Goal: Task Accomplishment & Management: Manage account settings

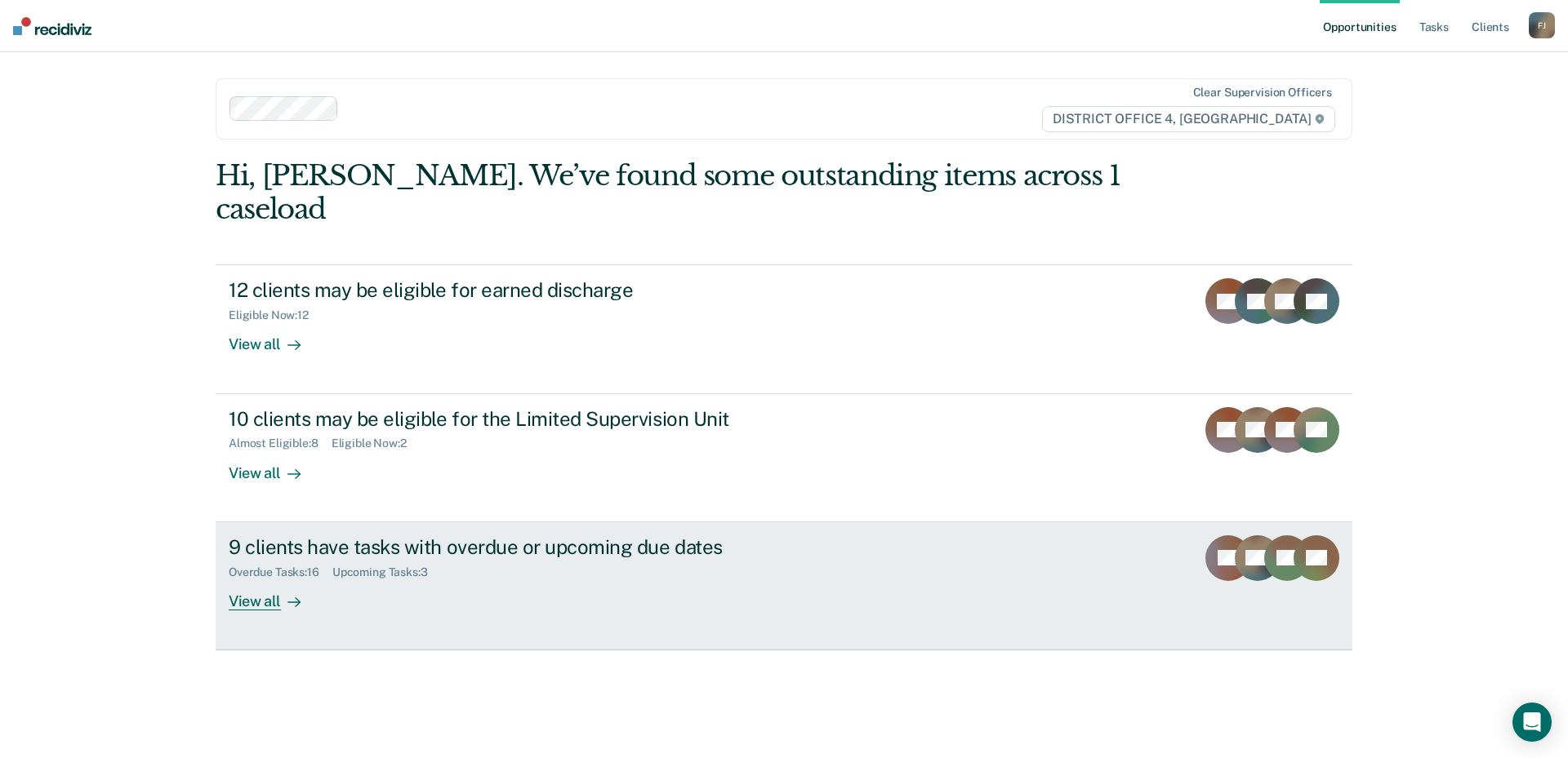
click at [700, 559] on div "Overdue Tasks : 16 Upcoming Tasks : 3" at bounding box center [515, 569] width 574 height 20
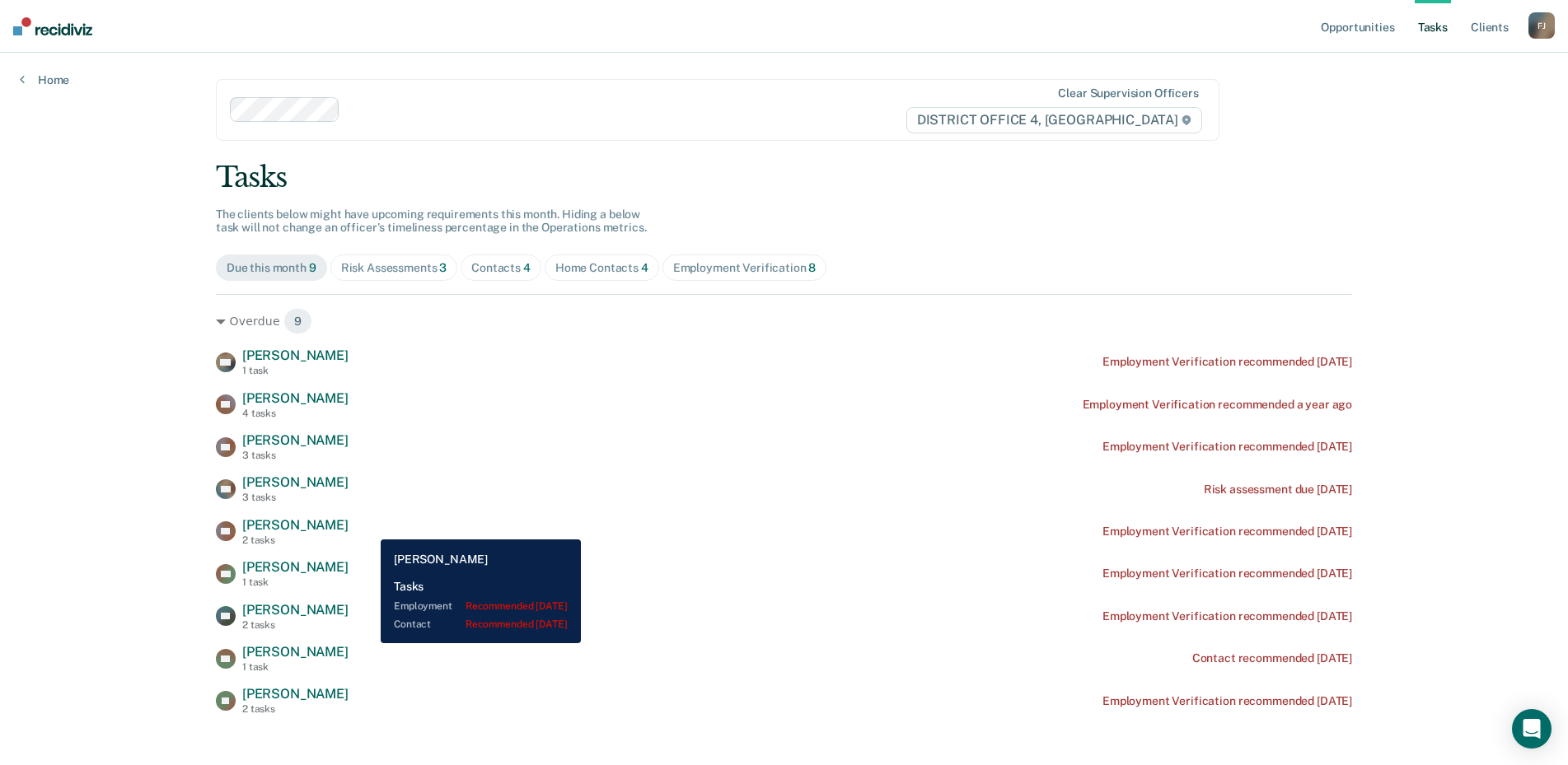
click at [349, 527] on span "[PERSON_NAME]" at bounding box center [294, 525] width 106 height 16
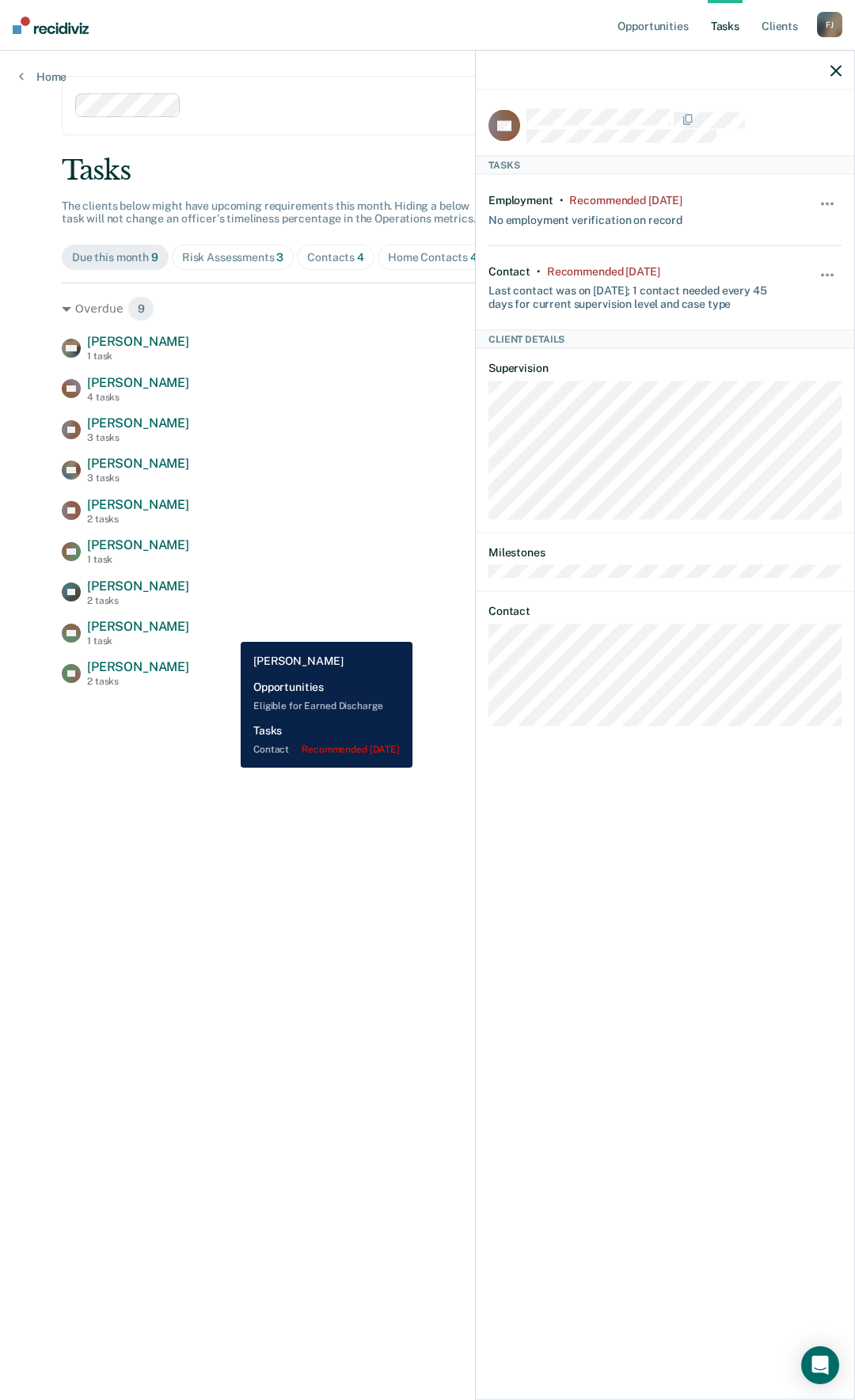
click at [229, 630] on div "DR Duston Rainey 1 task Contact recommended 2 months ago" at bounding box center [428, 632] width 732 height 27
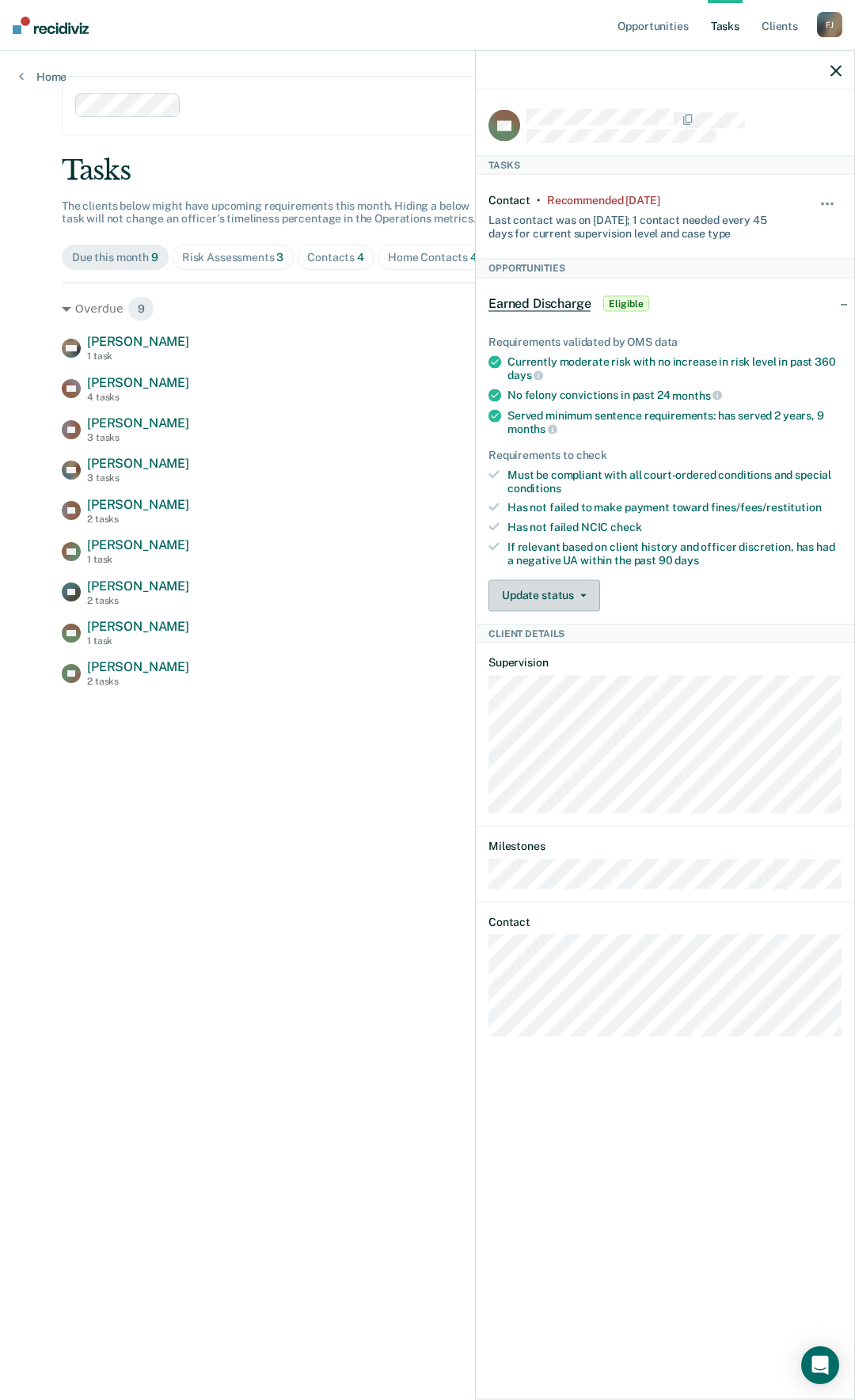
click at [544, 605] on button "Update status" at bounding box center [545, 595] width 112 height 32
click at [646, 579] on div "Update status Mark Pending Mark Ineligible" at bounding box center [665, 595] width 353 height 32
click at [829, 213] on button "button" at bounding box center [828, 212] width 27 height 26
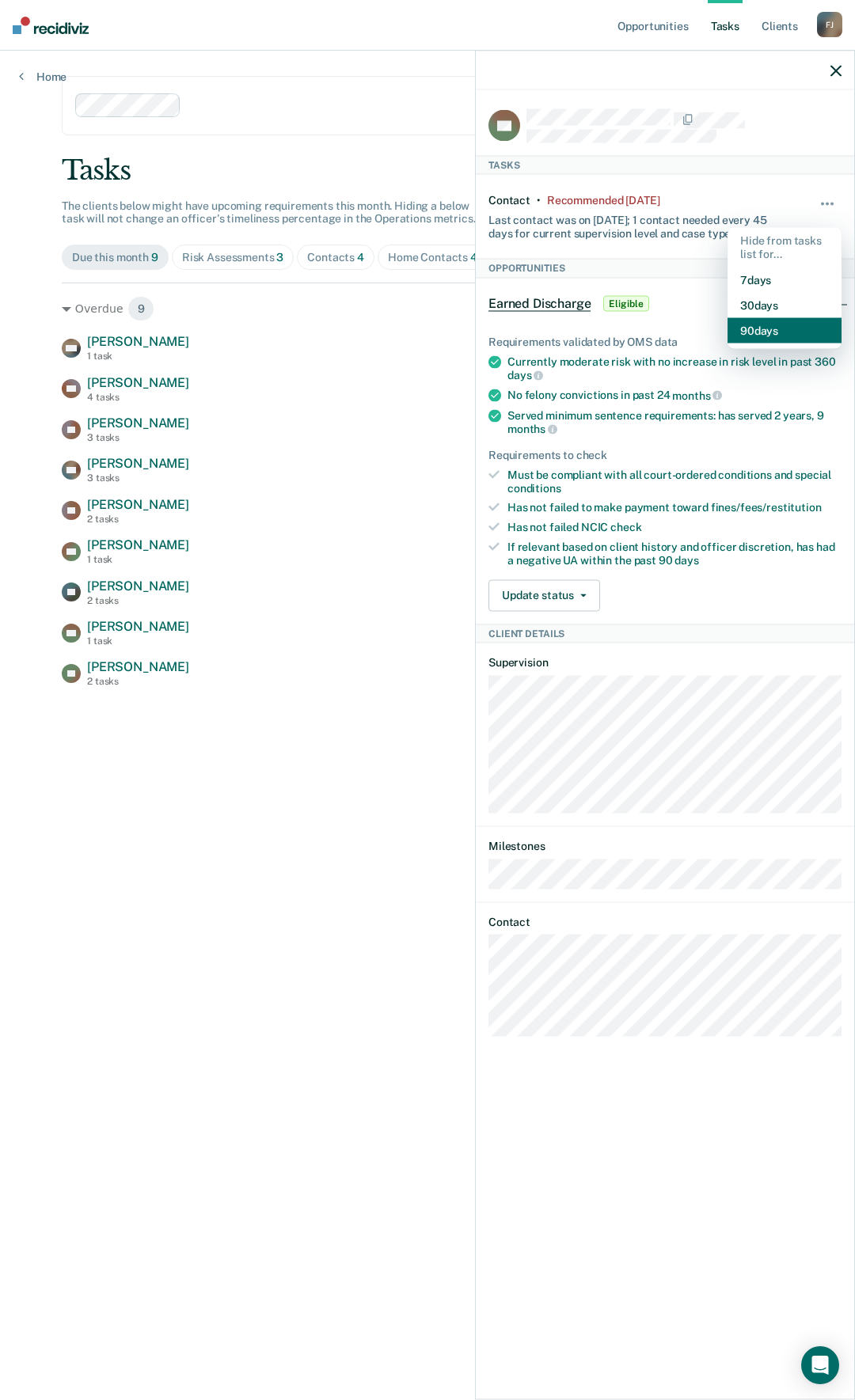
click at [797, 328] on button "90 days" at bounding box center [784, 330] width 114 height 26
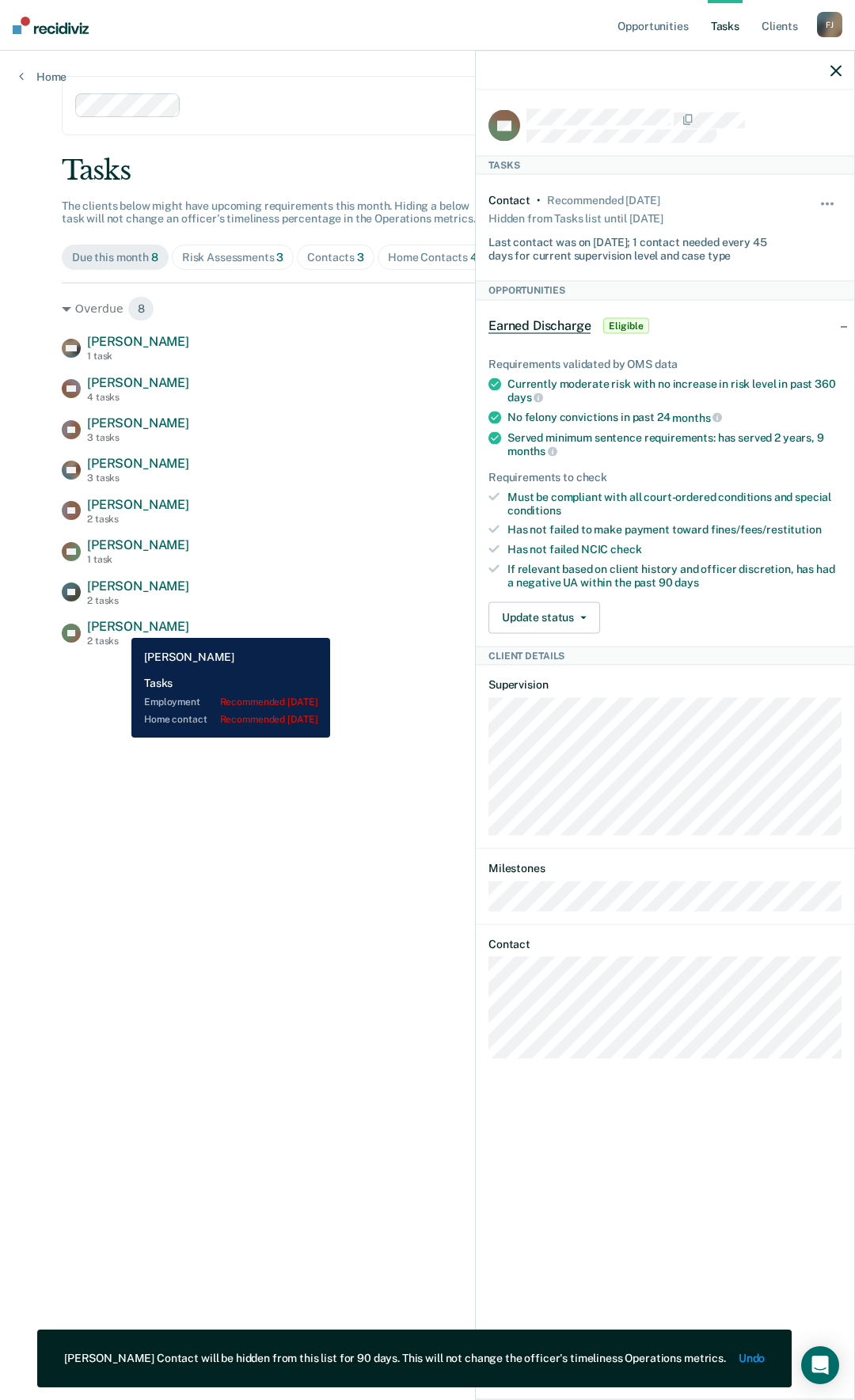
click at [120, 626] on span "[PERSON_NAME]" at bounding box center [137, 626] width 102 height 15
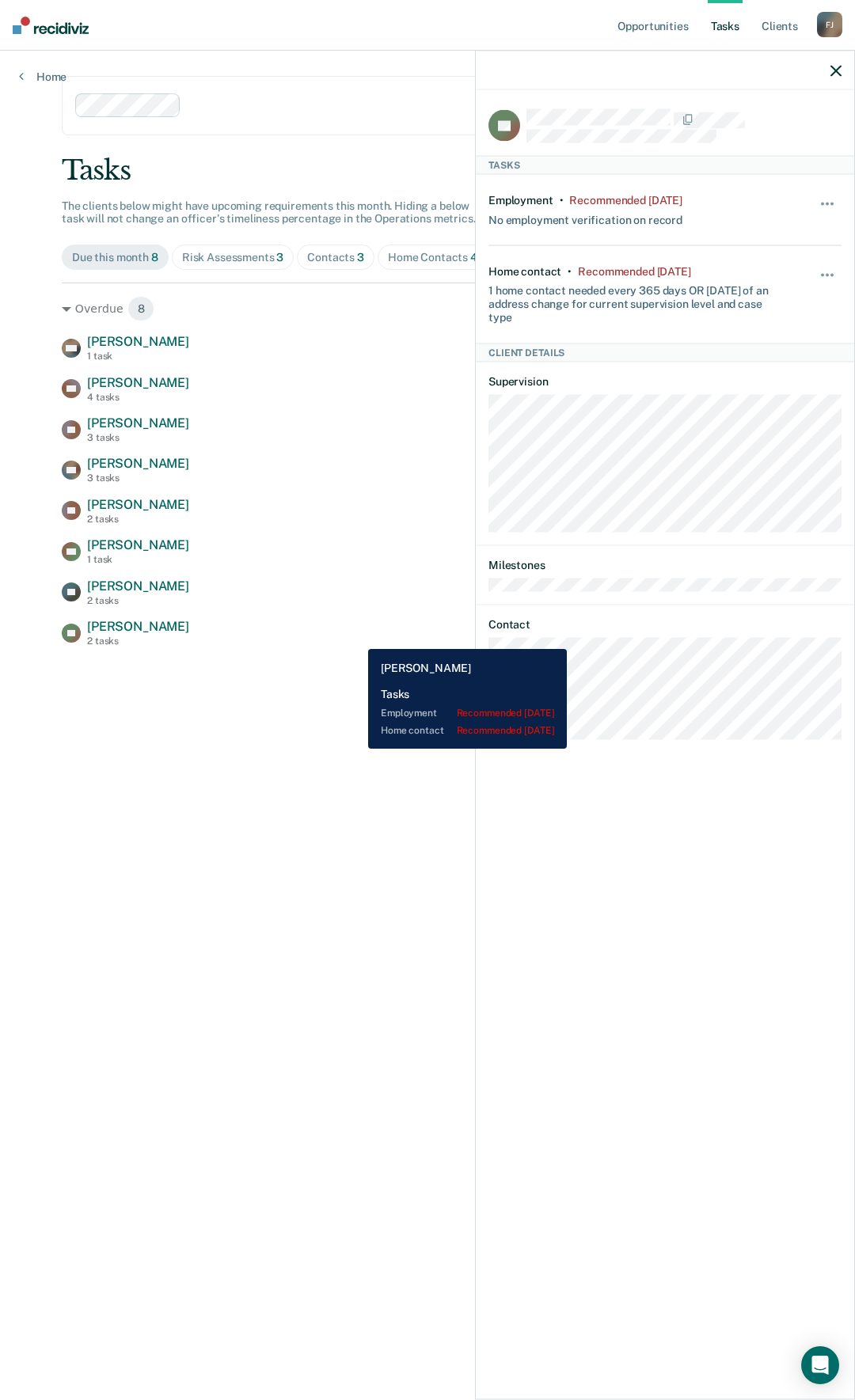
click at [357, 637] on div "JH Josiah Hanson 2 tasks Employment Verification recommended 2 months ago" at bounding box center [428, 632] width 732 height 27
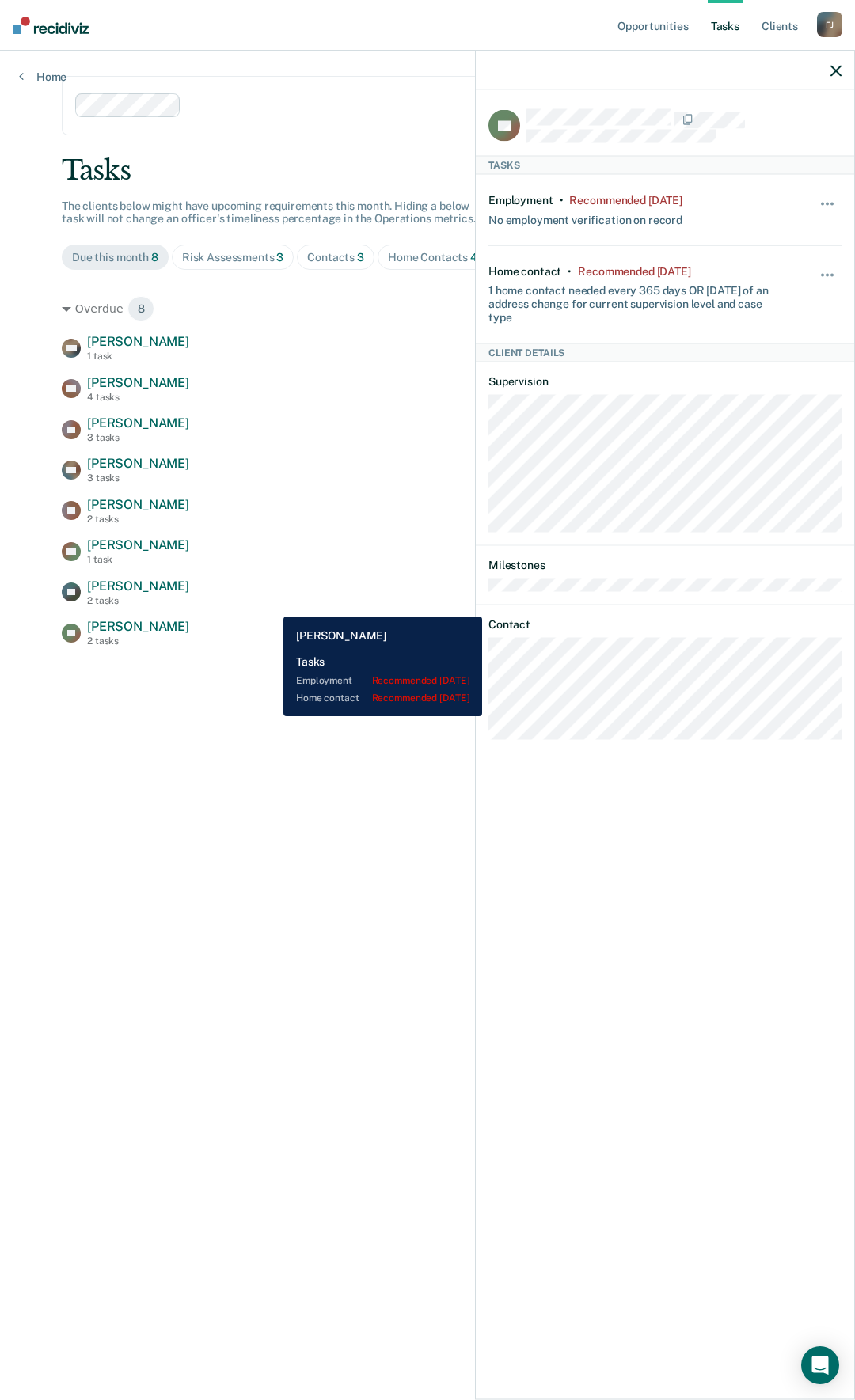
click at [271, 605] on div "DP Desirae Parrott 2 tasks Employment Verification recommended 3 months ago" at bounding box center [428, 592] width 732 height 27
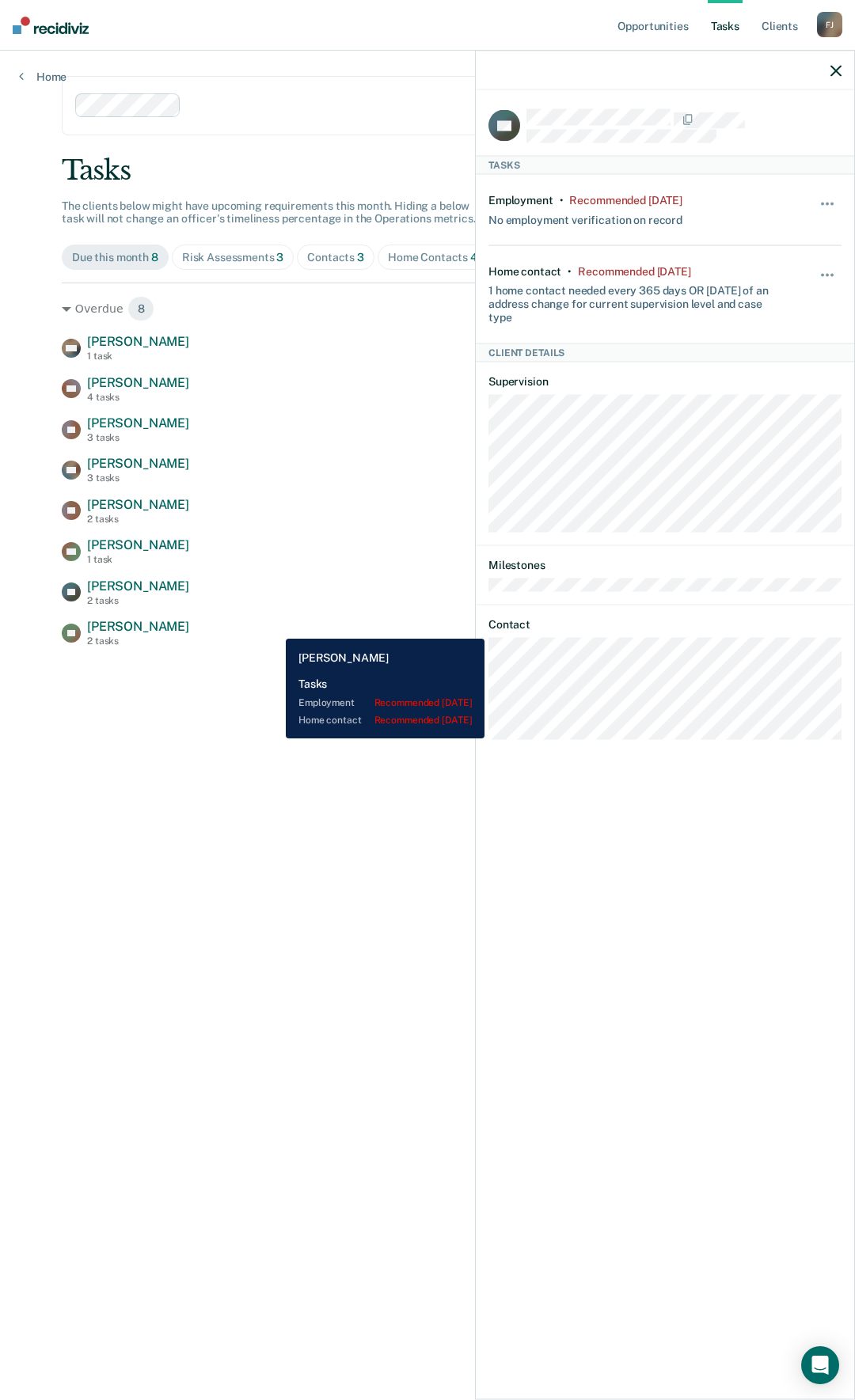
click at [274, 627] on div "JH Josiah Hanson 2 tasks Employment Verification recommended 2 months ago" at bounding box center [428, 632] width 732 height 27
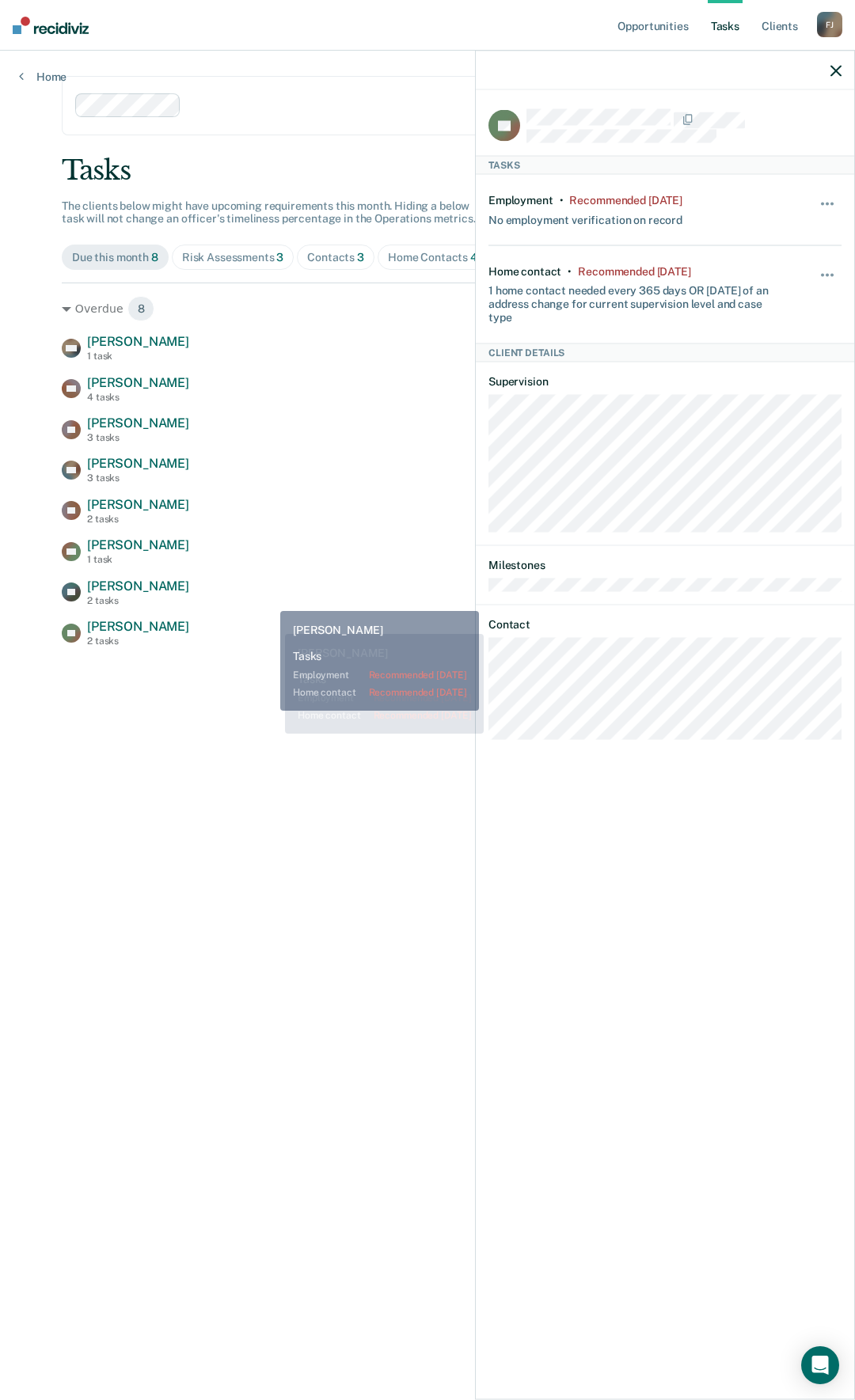
click at [269, 599] on div "DP Desirae Parrott 2 tasks Employment Verification recommended 3 months ago" at bounding box center [428, 592] width 732 height 27
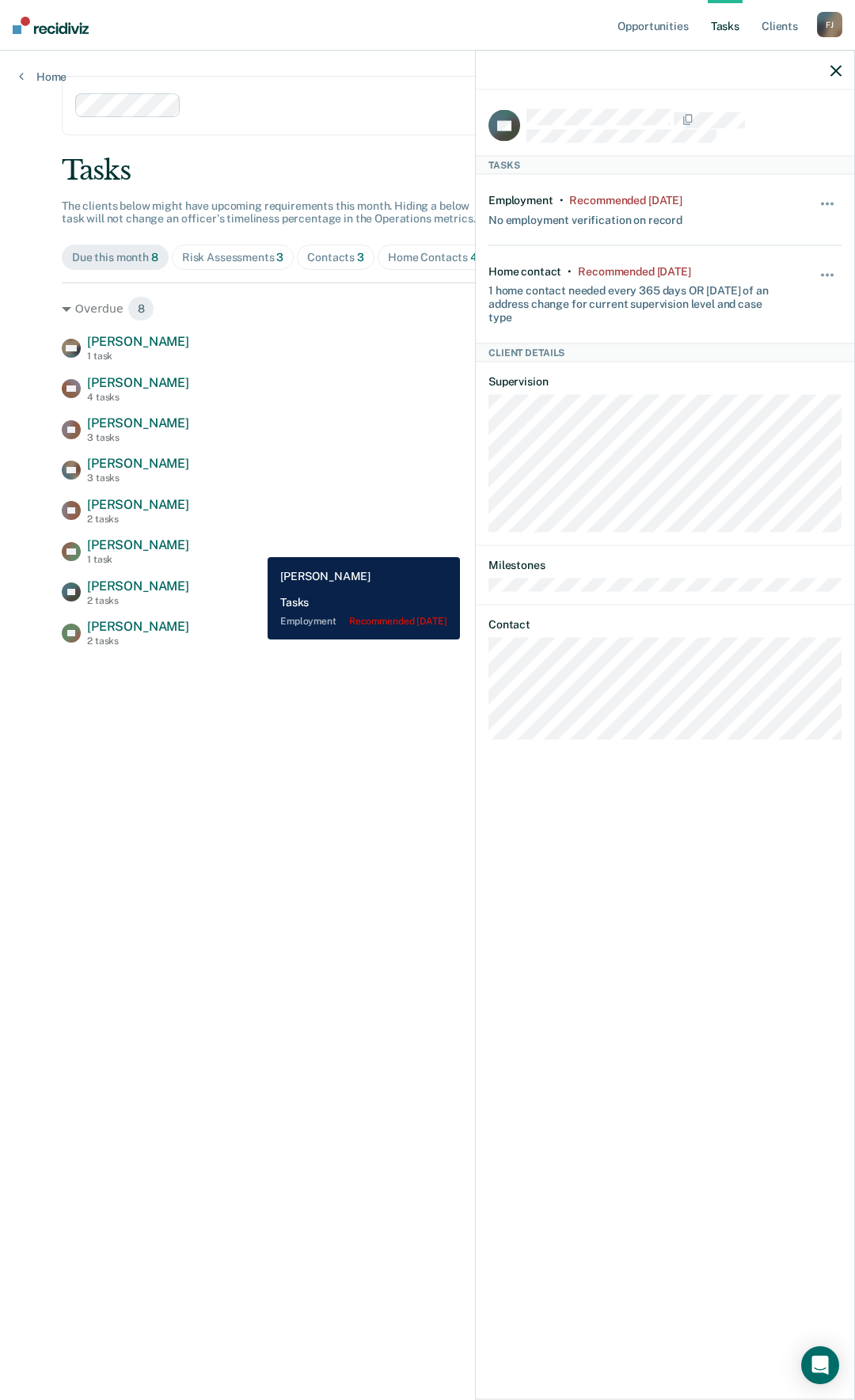
click at [255, 545] on div "AG Amy Greer 1 task Employment Verification recommended 3 months ago" at bounding box center [428, 551] width 732 height 27
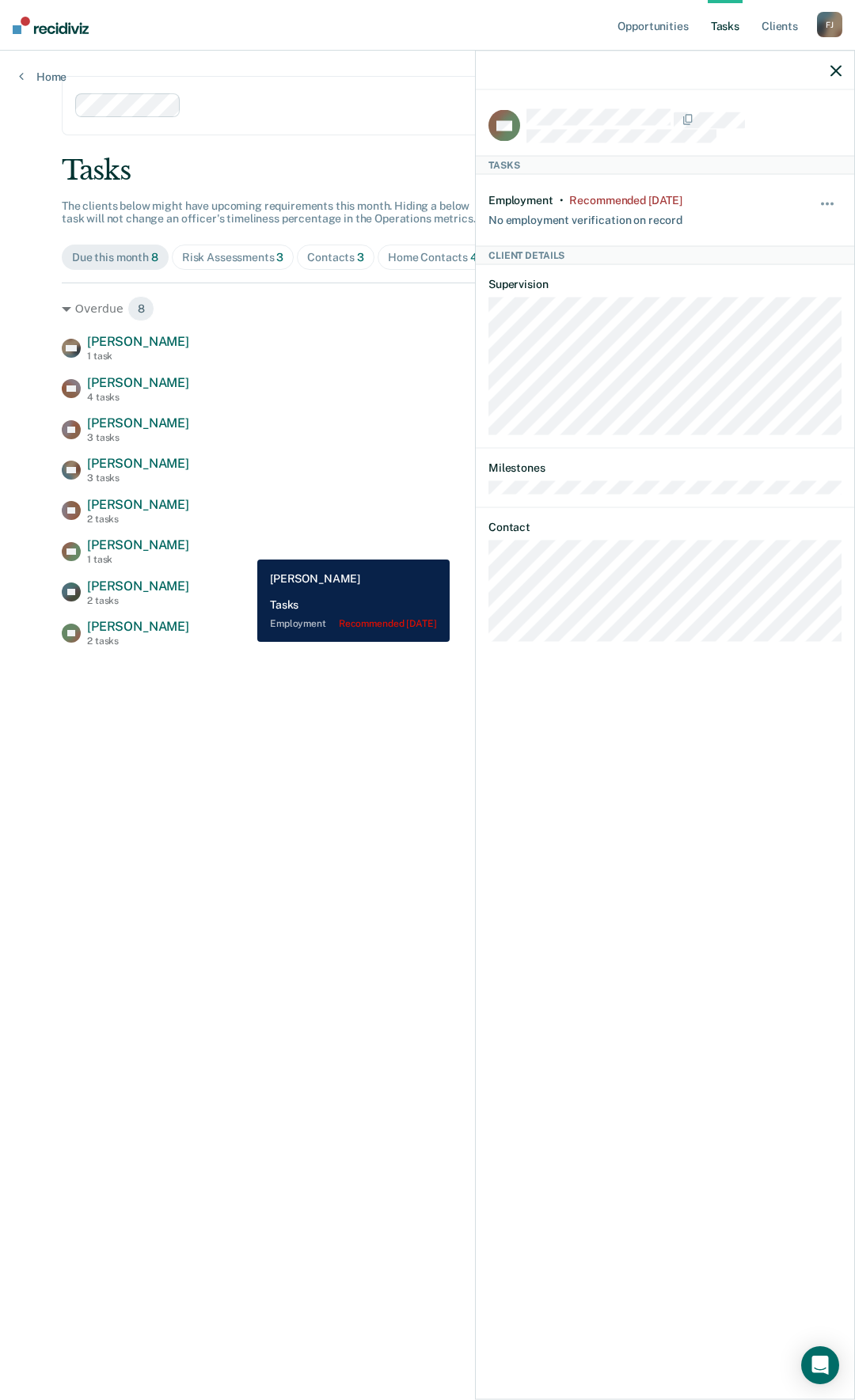
click at [246, 548] on div "AG Amy Greer 1 task Employment Verification recommended 3 months ago" at bounding box center [428, 551] width 732 height 27
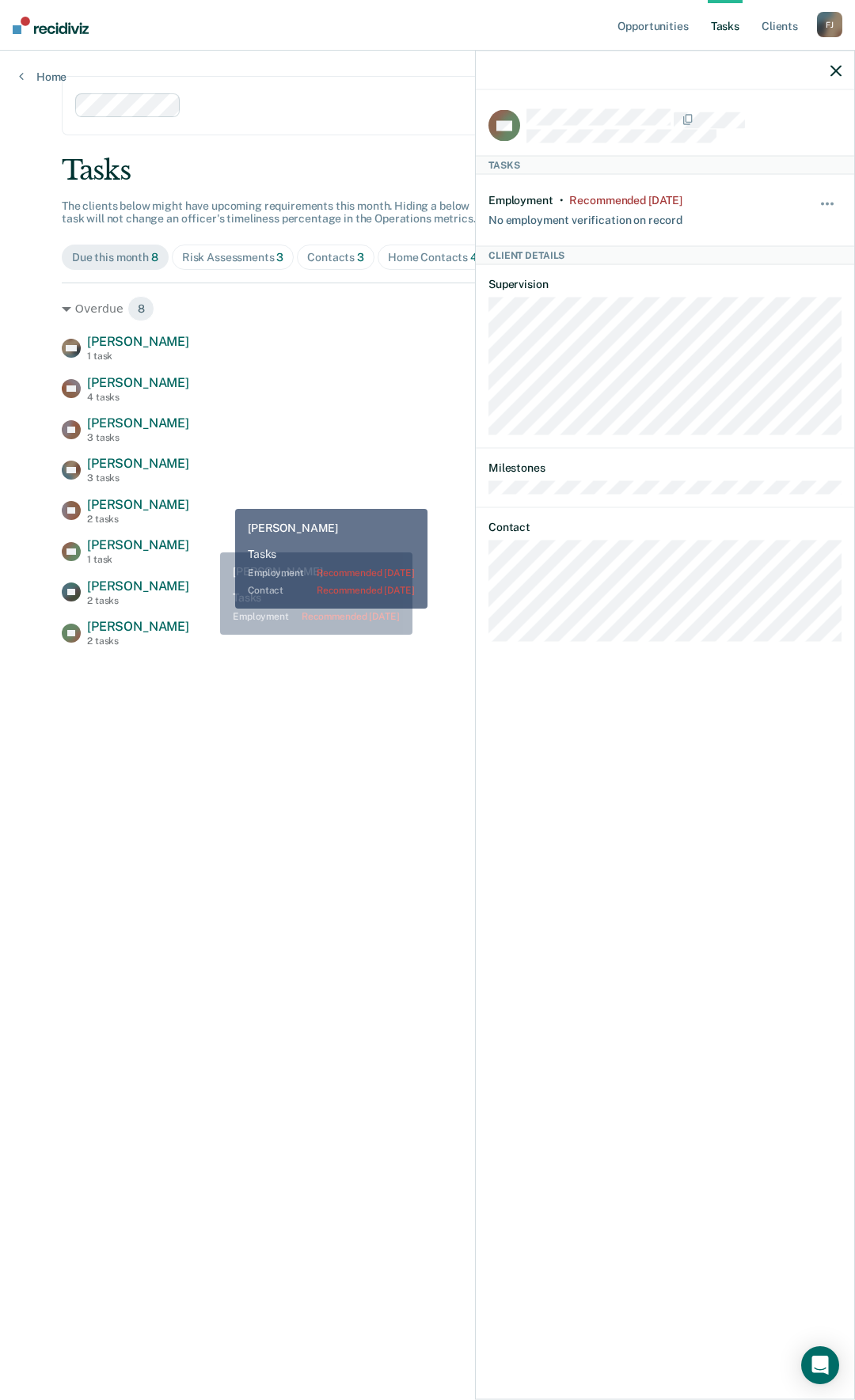
click at [224, 497] on div "KZ Kasandra Zahradnicek 2 tasks Employment Verification recommended 4 months ago" at bounding box center [428, 511] width 732 height 27
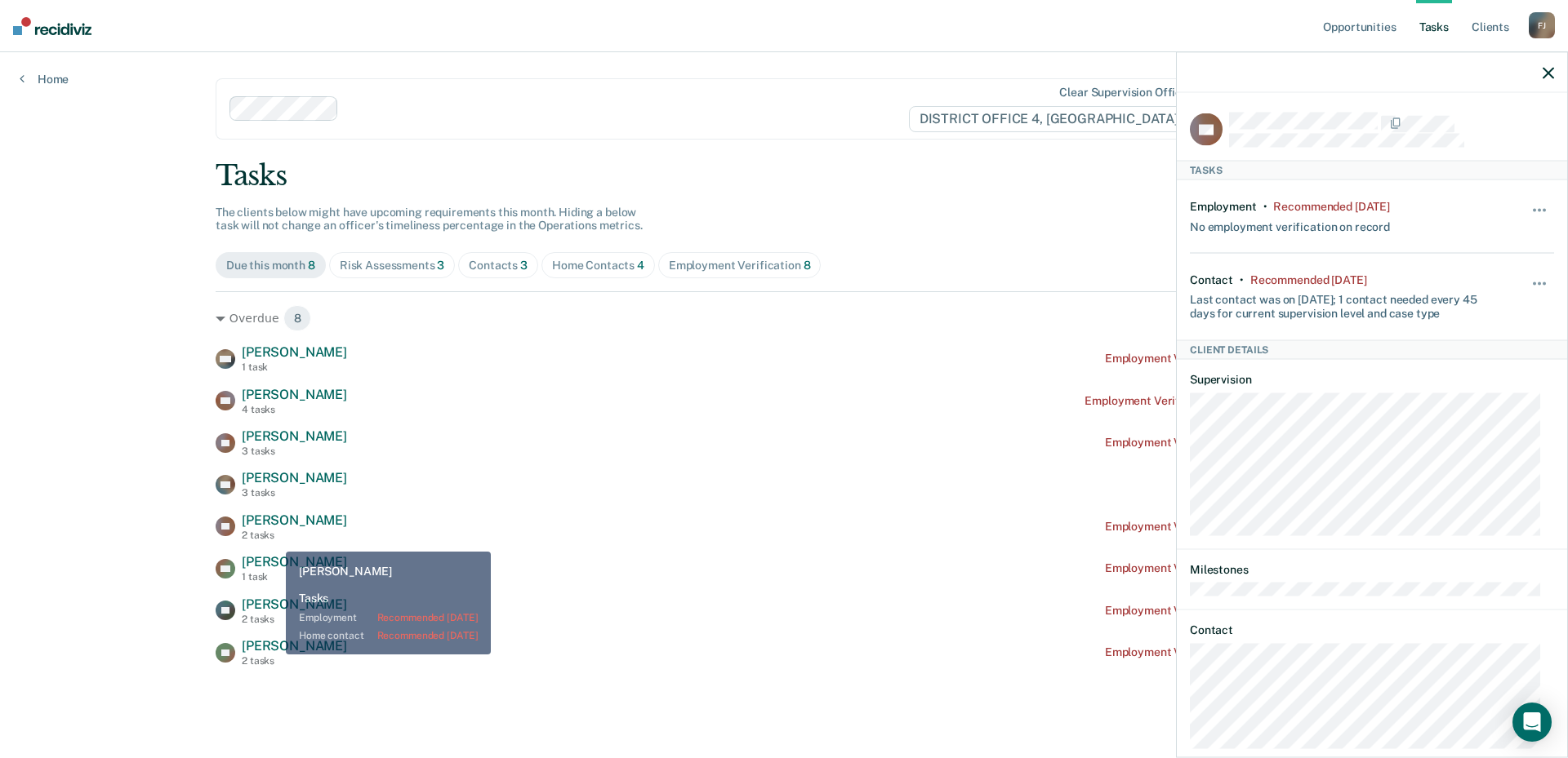
click at [274, 656] on div "2 tasks" at bounding box center [294, 661] width 105 height 11
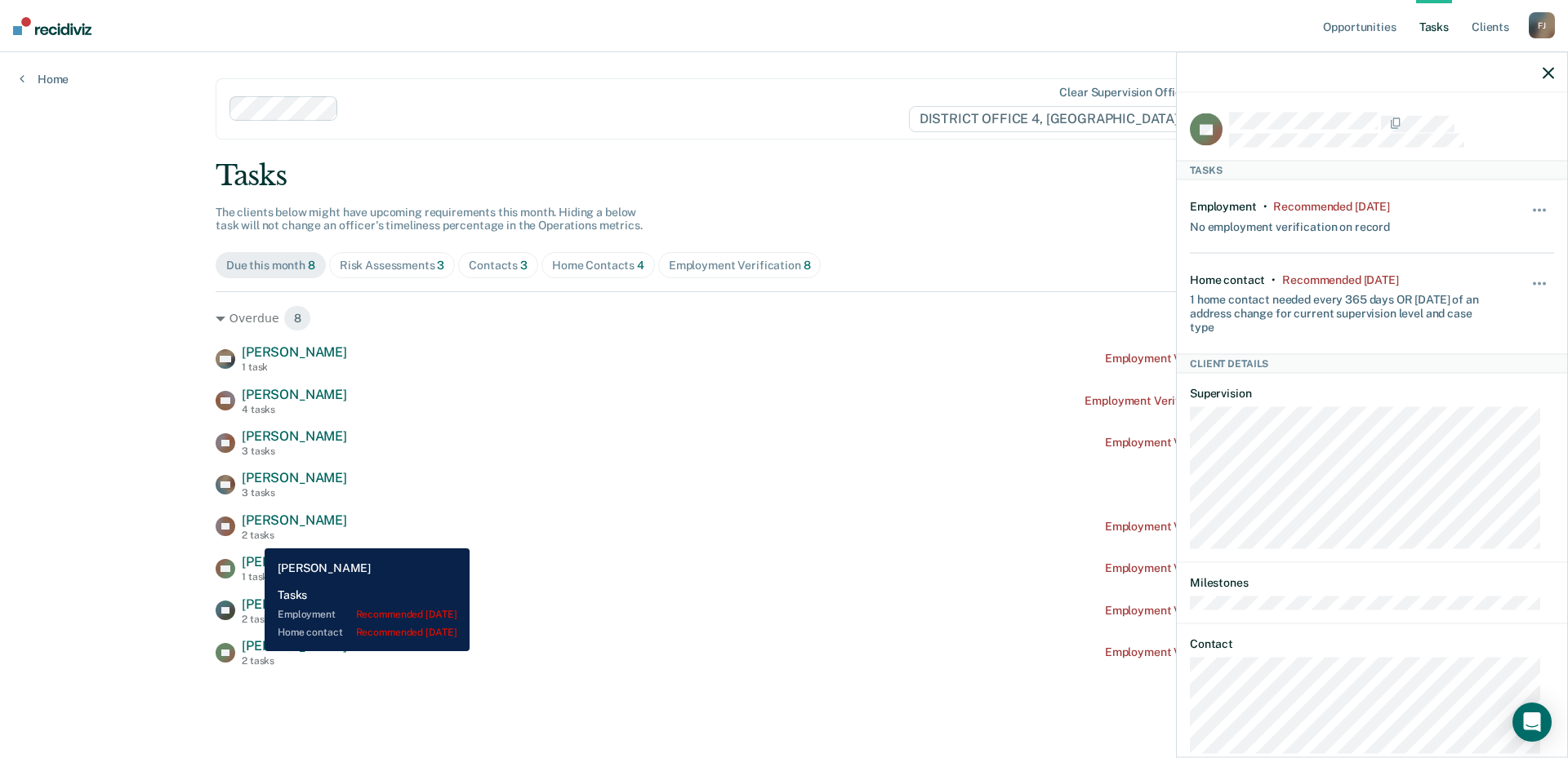
click at [252, 651] on span "[PERSON_NAME]" at bounding box center [294, 646] width 105 height 16
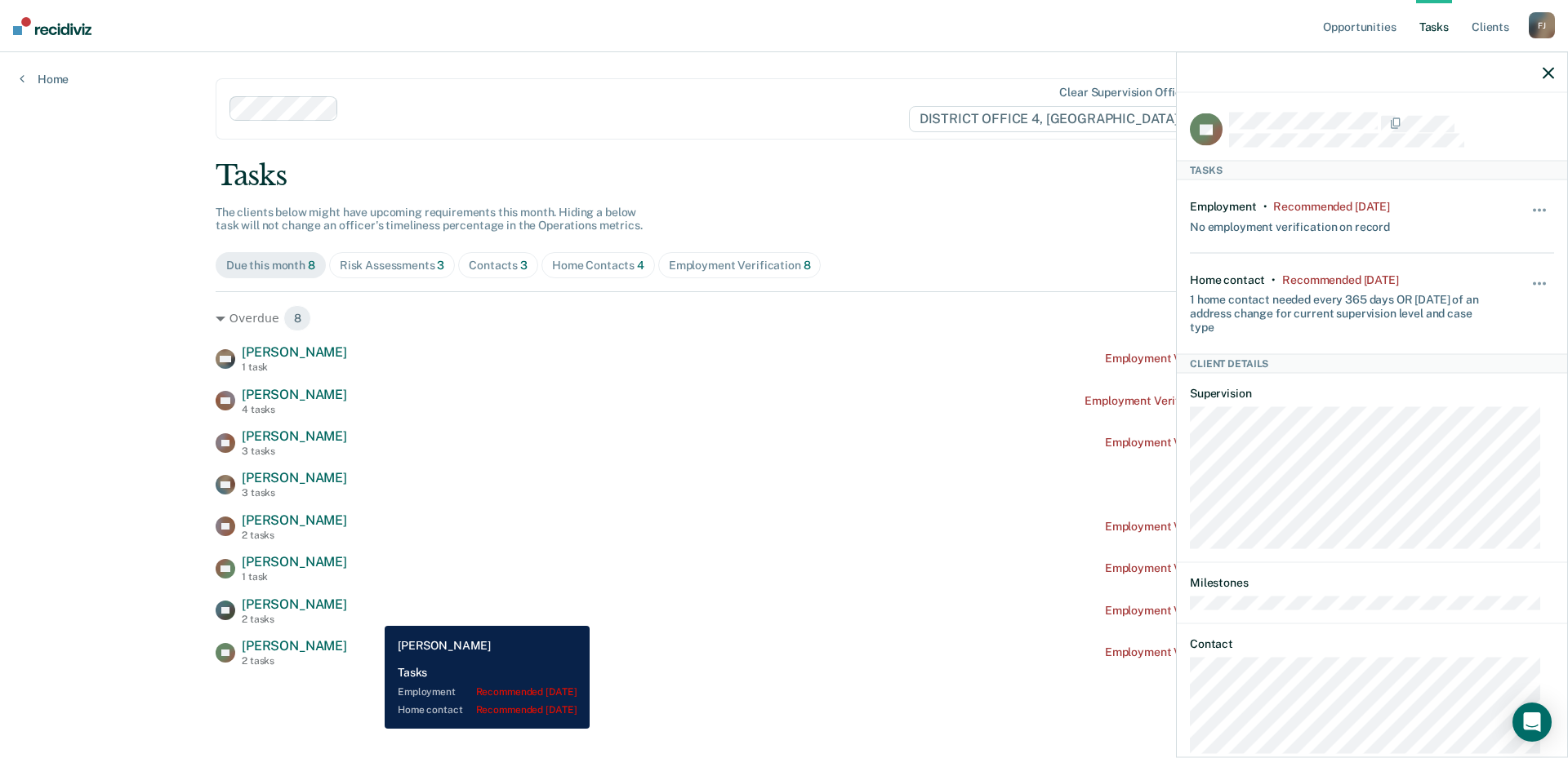
click at [372, 614] on div "DP Desirae Parrott 2 tasks Employment Verification recommended 3 months ago" at bounding box center [784, 611] width 1137 height 28
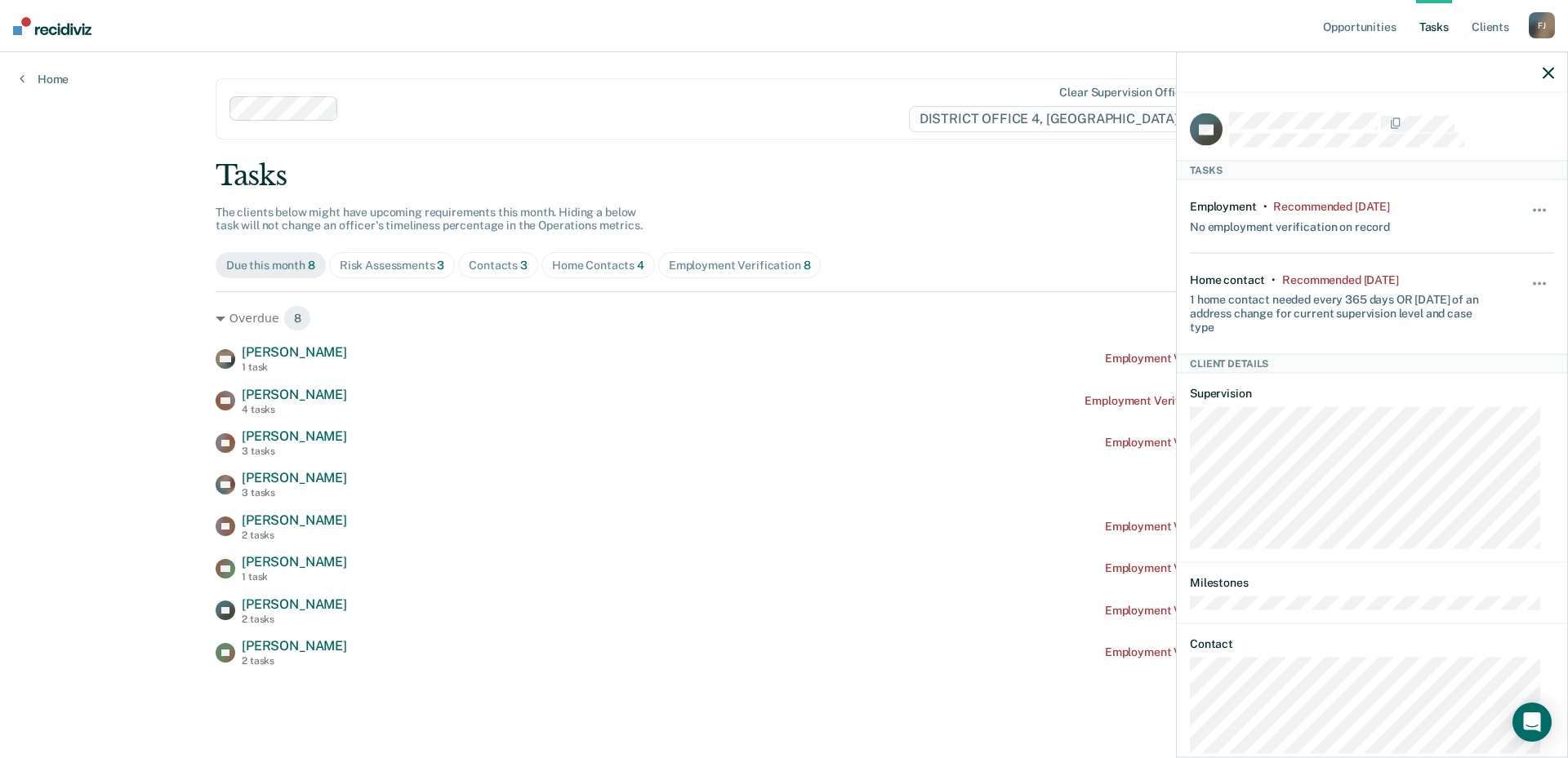
click at [346, 657] on div "JH Josiah Hanson 2 tasks Employment Verification recommended 2 months ago" at bounding box center [784, 652] width 1137 height 28
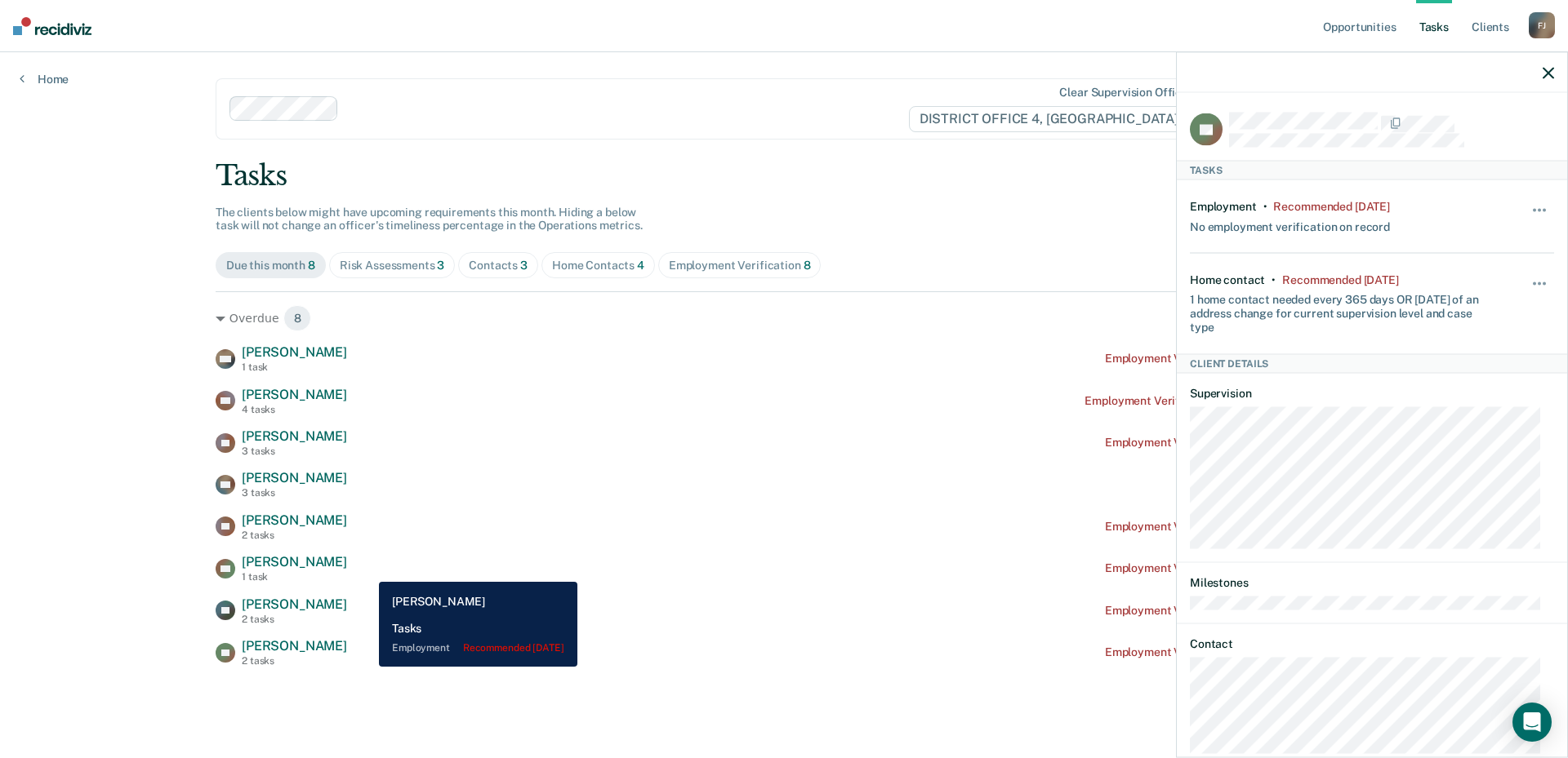
click at [367, 570] on div "AG Amy Greer 1 task Employment Verification recommended 3 months ago" at bounding box center [784, 568] width 1137 height 28
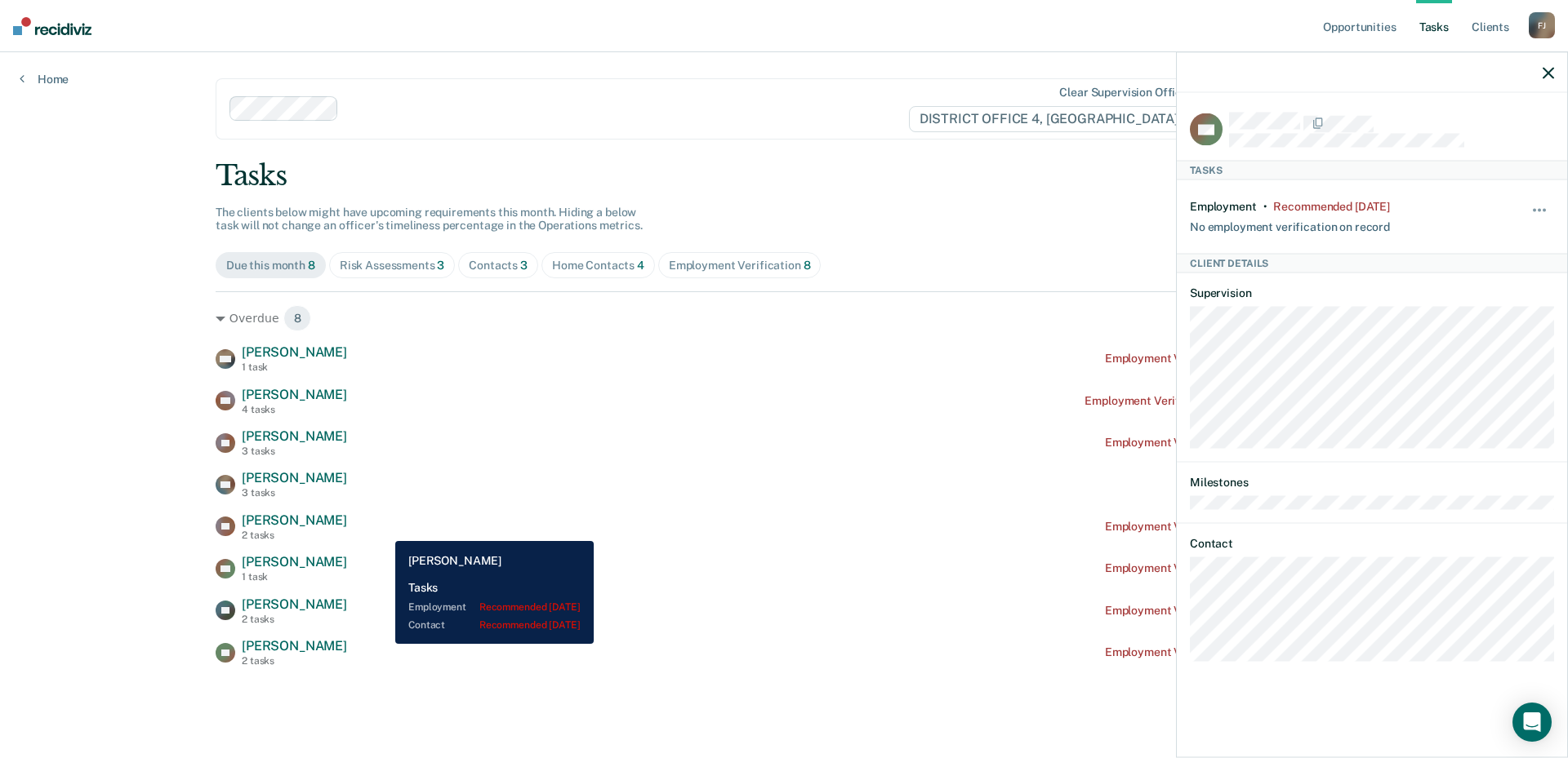
click at [381, 535] on div "KZ Kasandra Zahradnicek 2 tasks Employment Verification recommended 4 months ago" at bounding box center [784, 527] width 1137 height 28
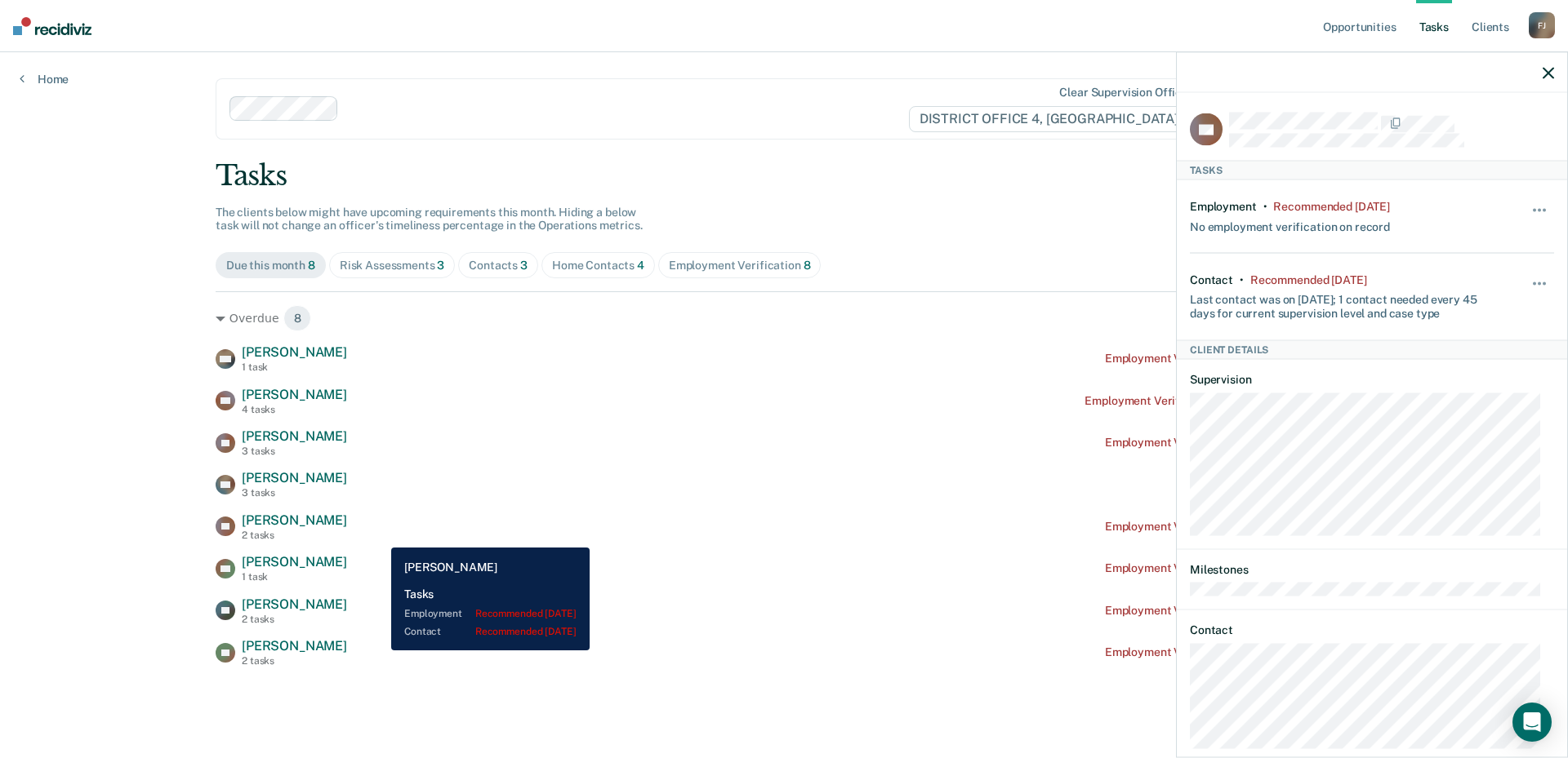
click at [379, 536] on div "KZ Kasandra Zahradnicek 2 tasks Employment Verification recommended 4 months ago" at bounding box center [784, 527] width 1137 height 28
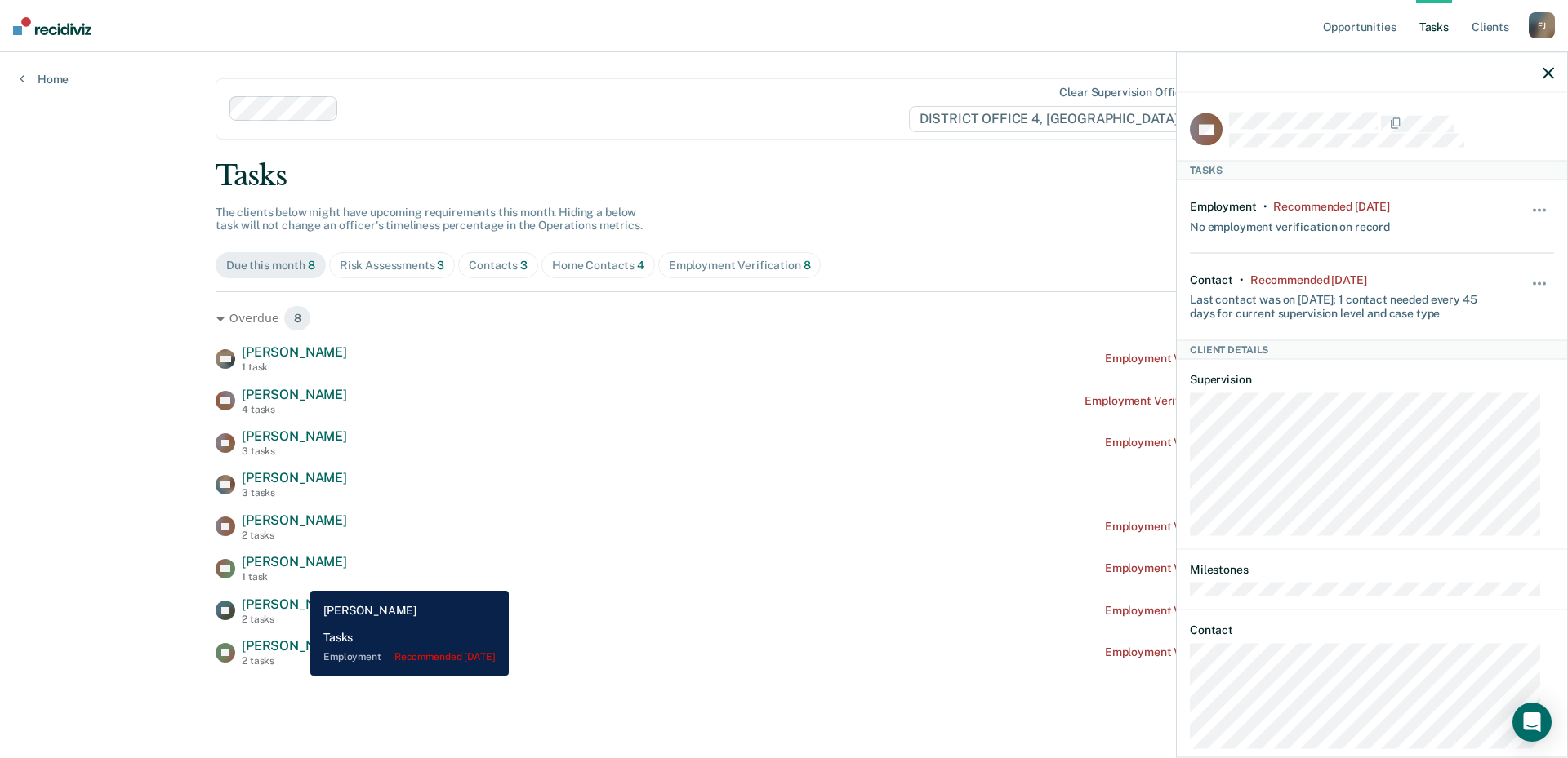
click at [298, 579] on div "1 task" at bounding box center [294, 577] width 105 height 11
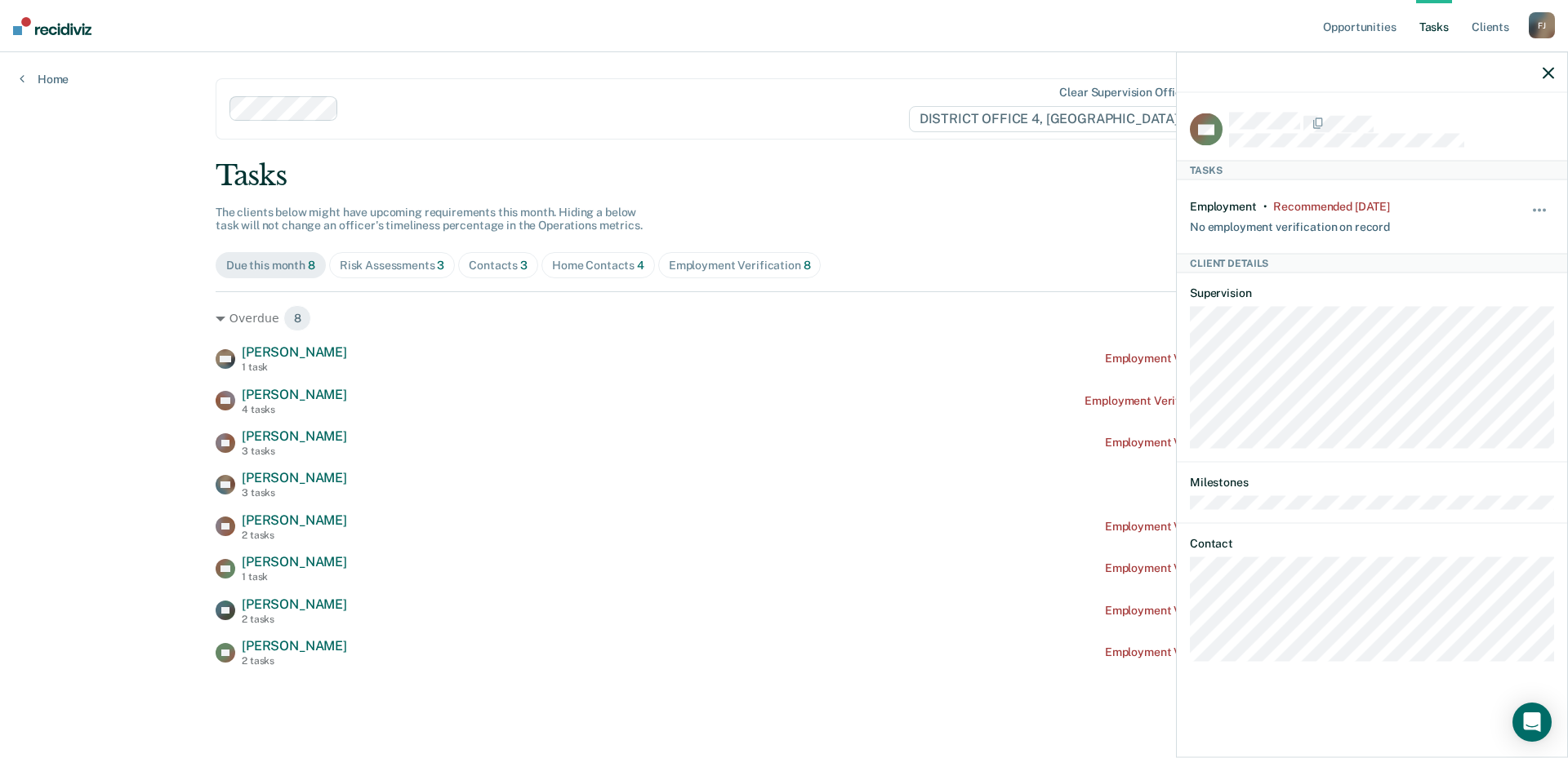
click at [1186, 615] on div "AG Tasks Employment • Recommended 3 months ago No employment verification on re…" at bounding box center [1371, 423] width 391 height 661
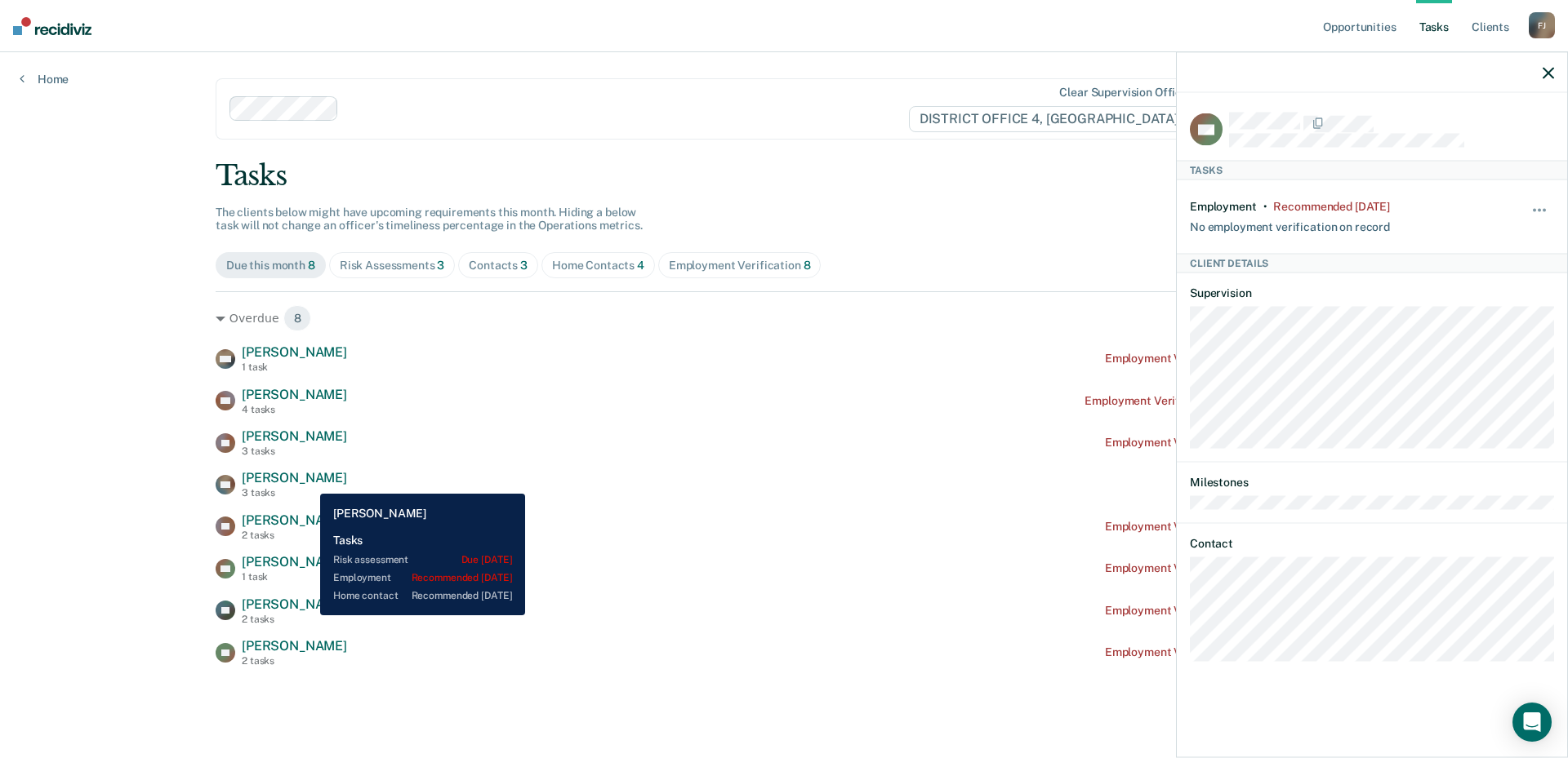
click at [308, 482] on span "[PERSON_NAME]" at bounding box center [294, 477] width 105 height 16
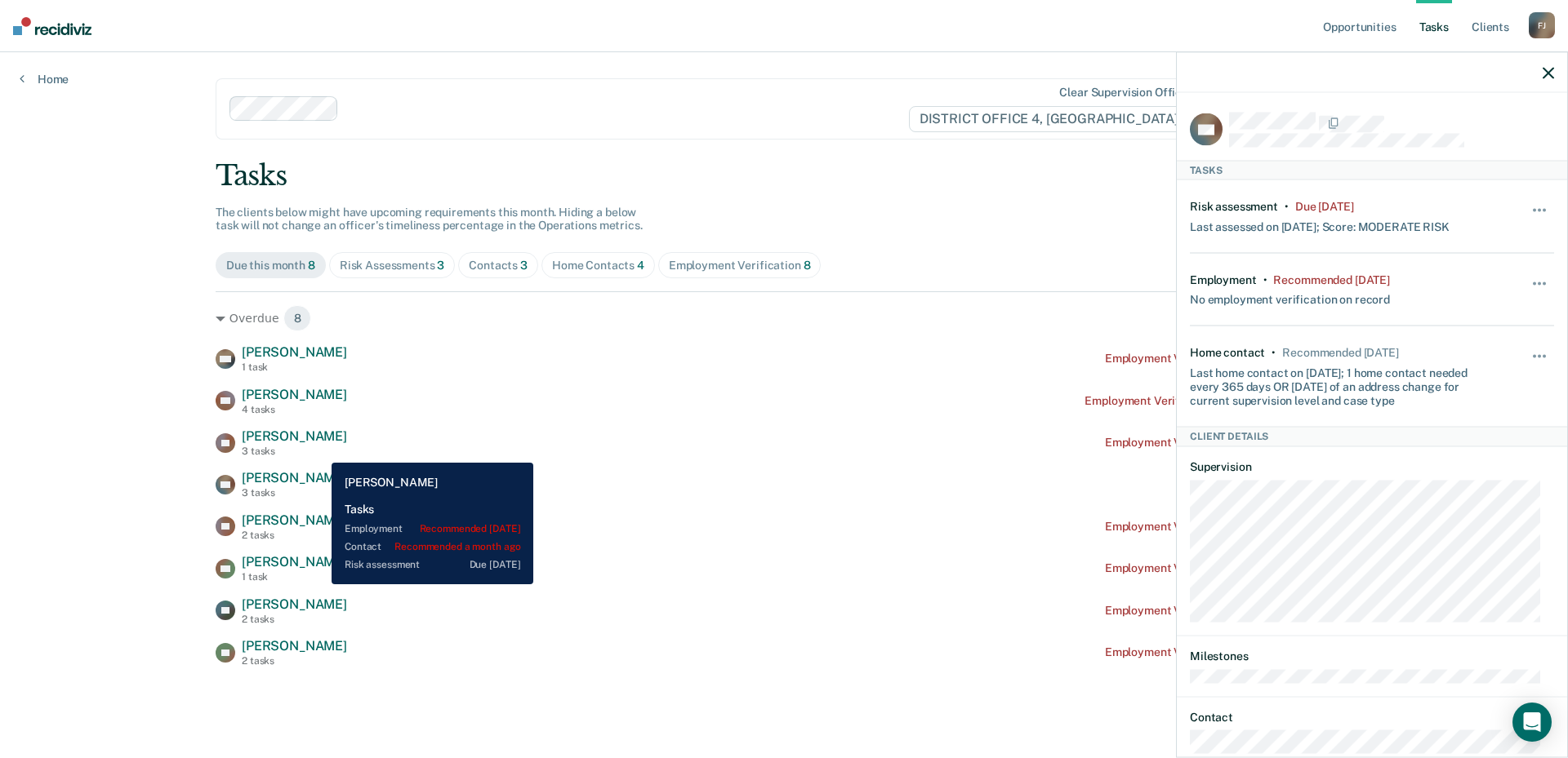
click at [319, 451] on div "3 tasks" at bounding box center [294, 451] width 105 height 11
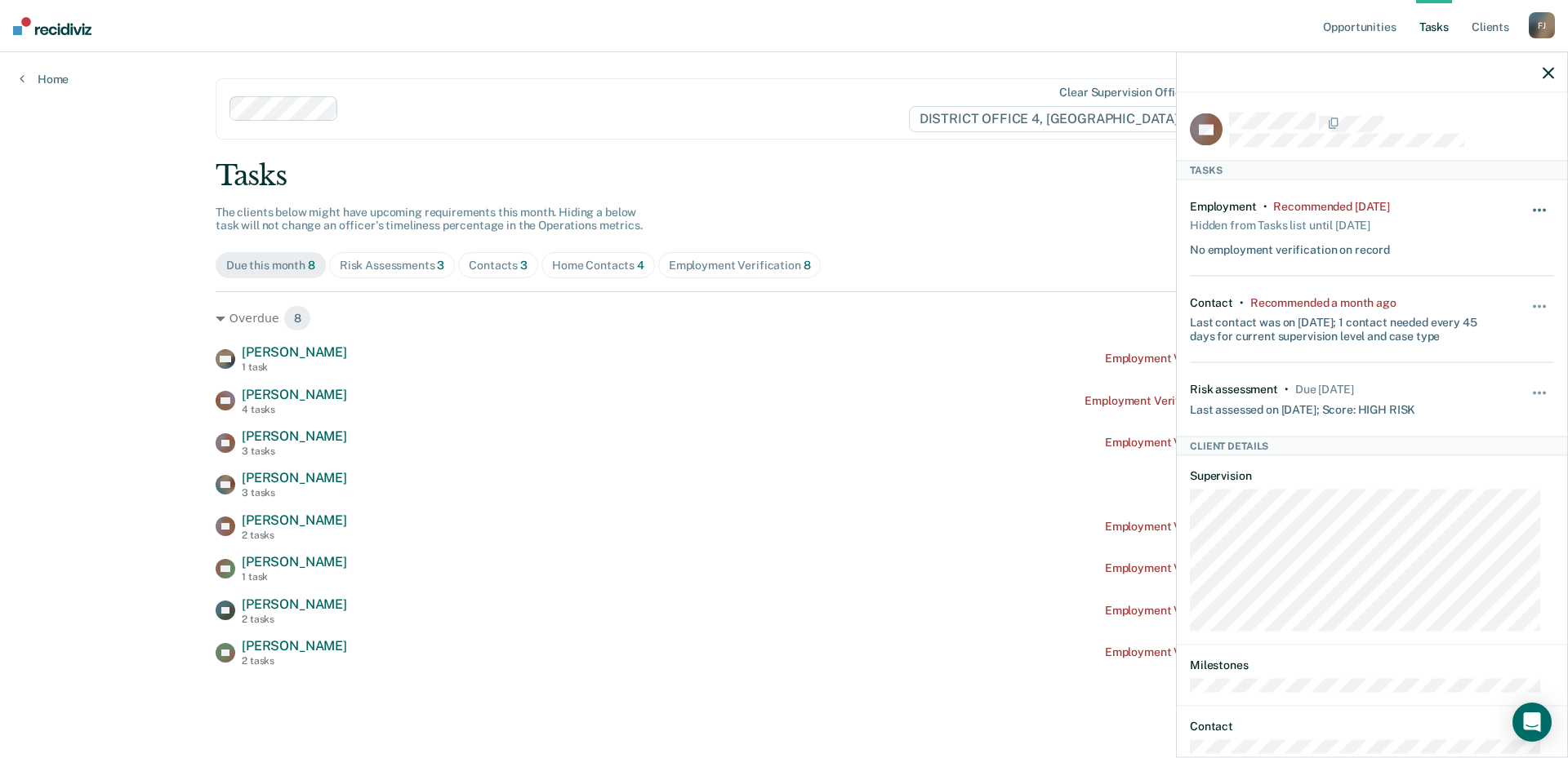
click at [1536, 206] on button "button" at bounding box center [1540, 219] width 27 height 27
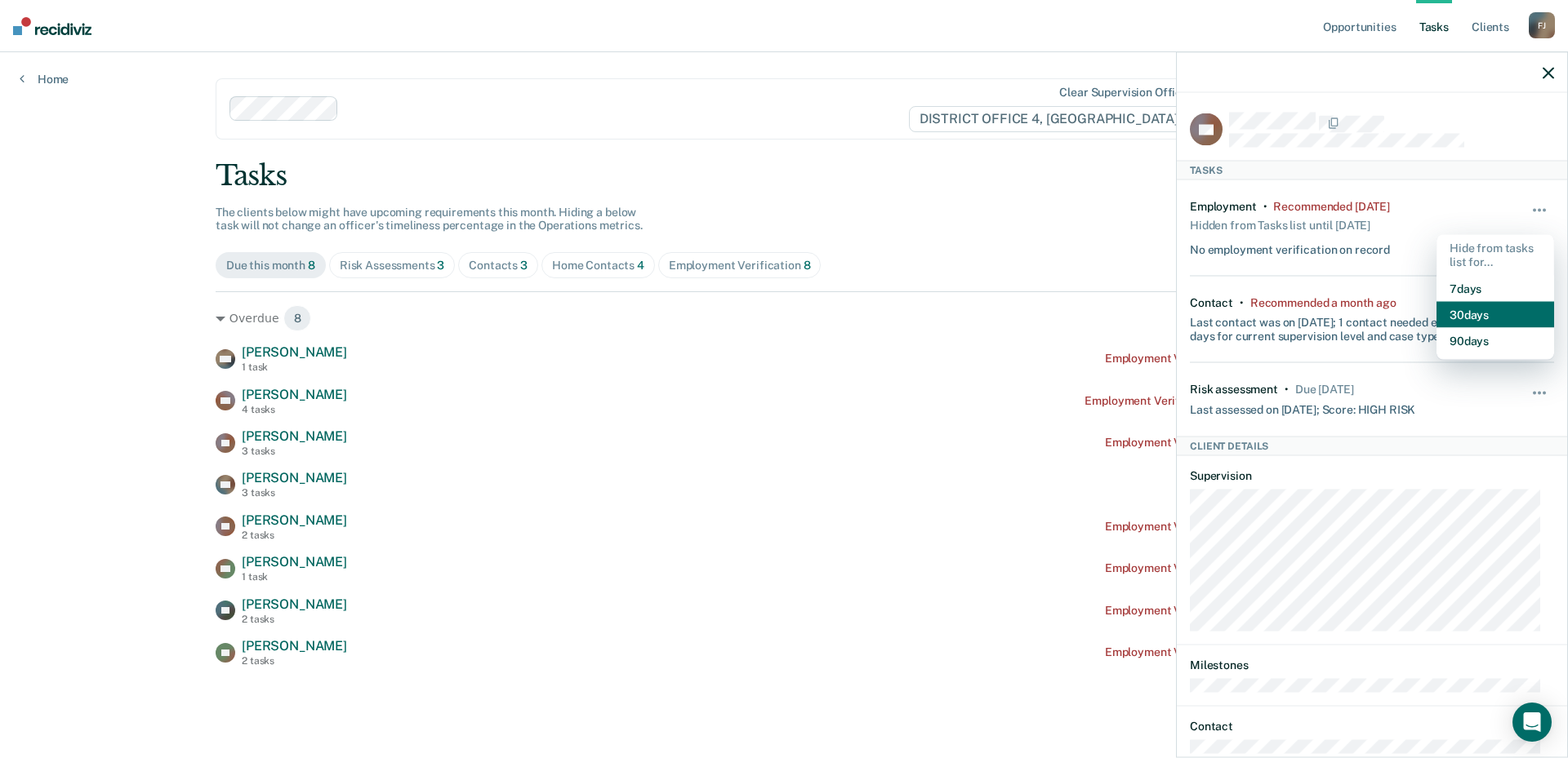
click at [1498, 315] on button "30 days" at bounding box center [1495, 314] width 118 height 27
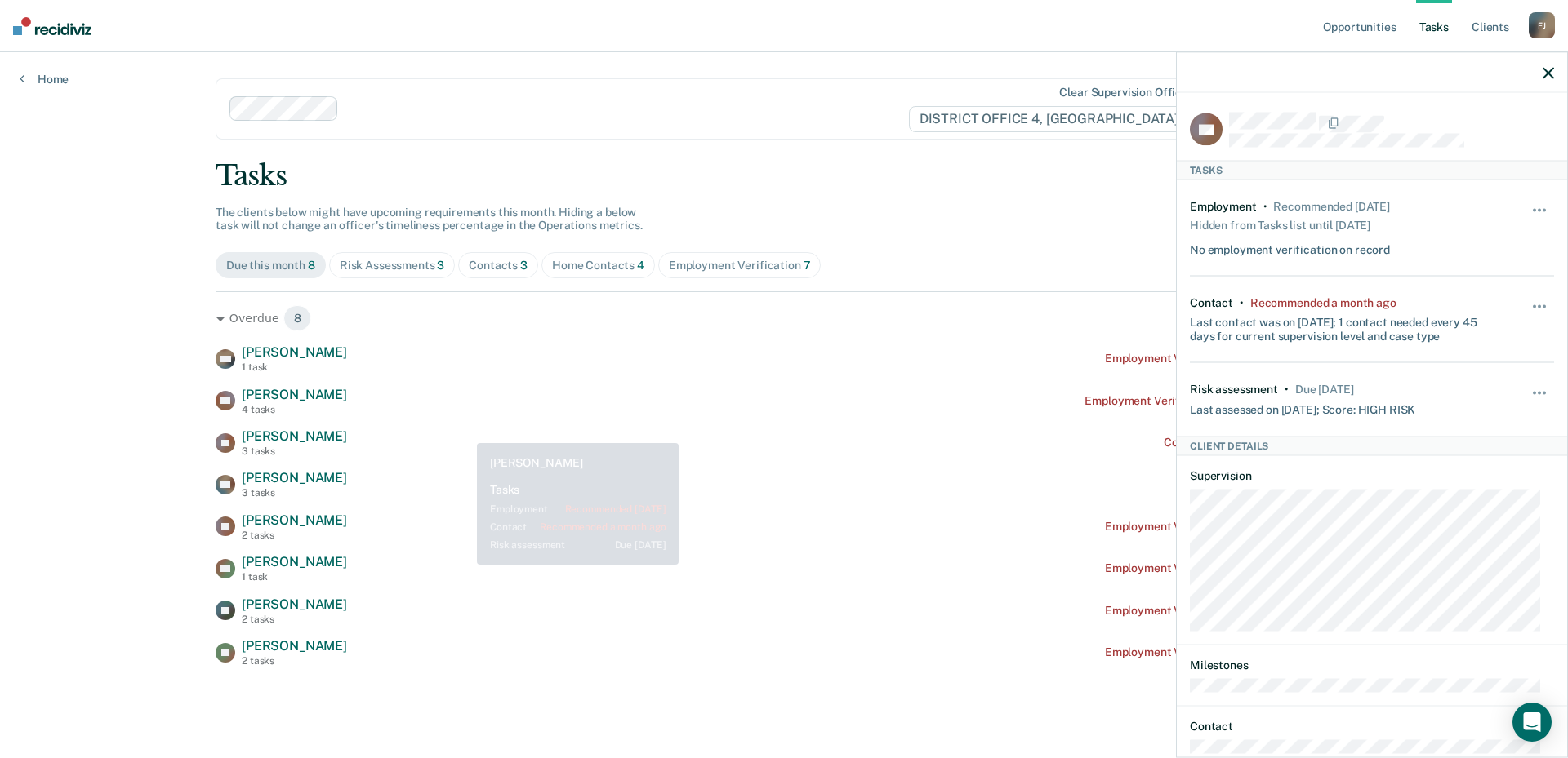
click at [465, 423] on div "DW Doris Wensman 1 task Employment Verification recommended 5 years ago DS Davi…" at bounding box center [784, 506] width 1137 height 323
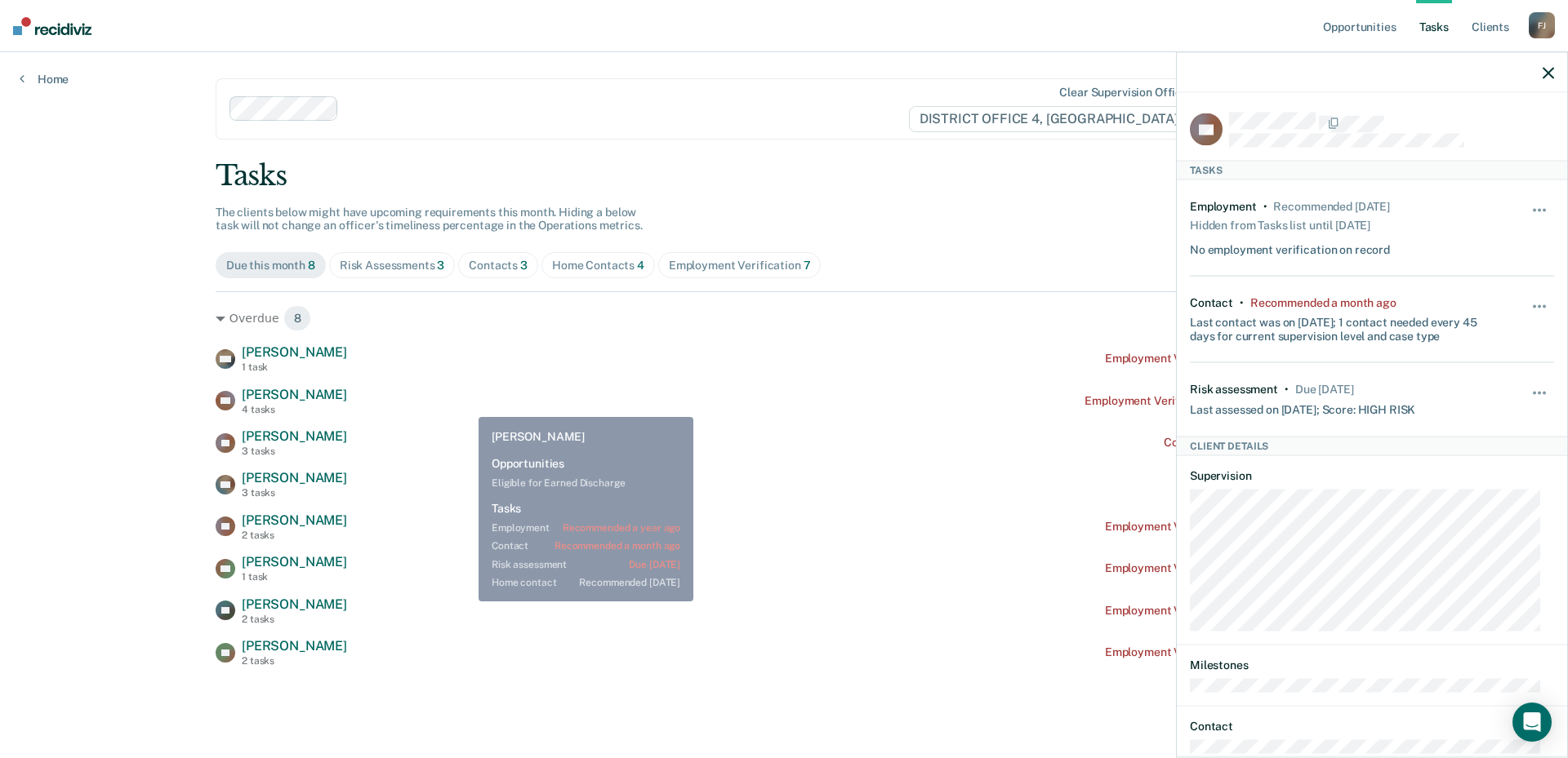
click at [467, 404] on div "DS David Shaffer 4 tasks Employment Verification recommended a year ago" at bounding box center [784, 400] width 1137 height 28
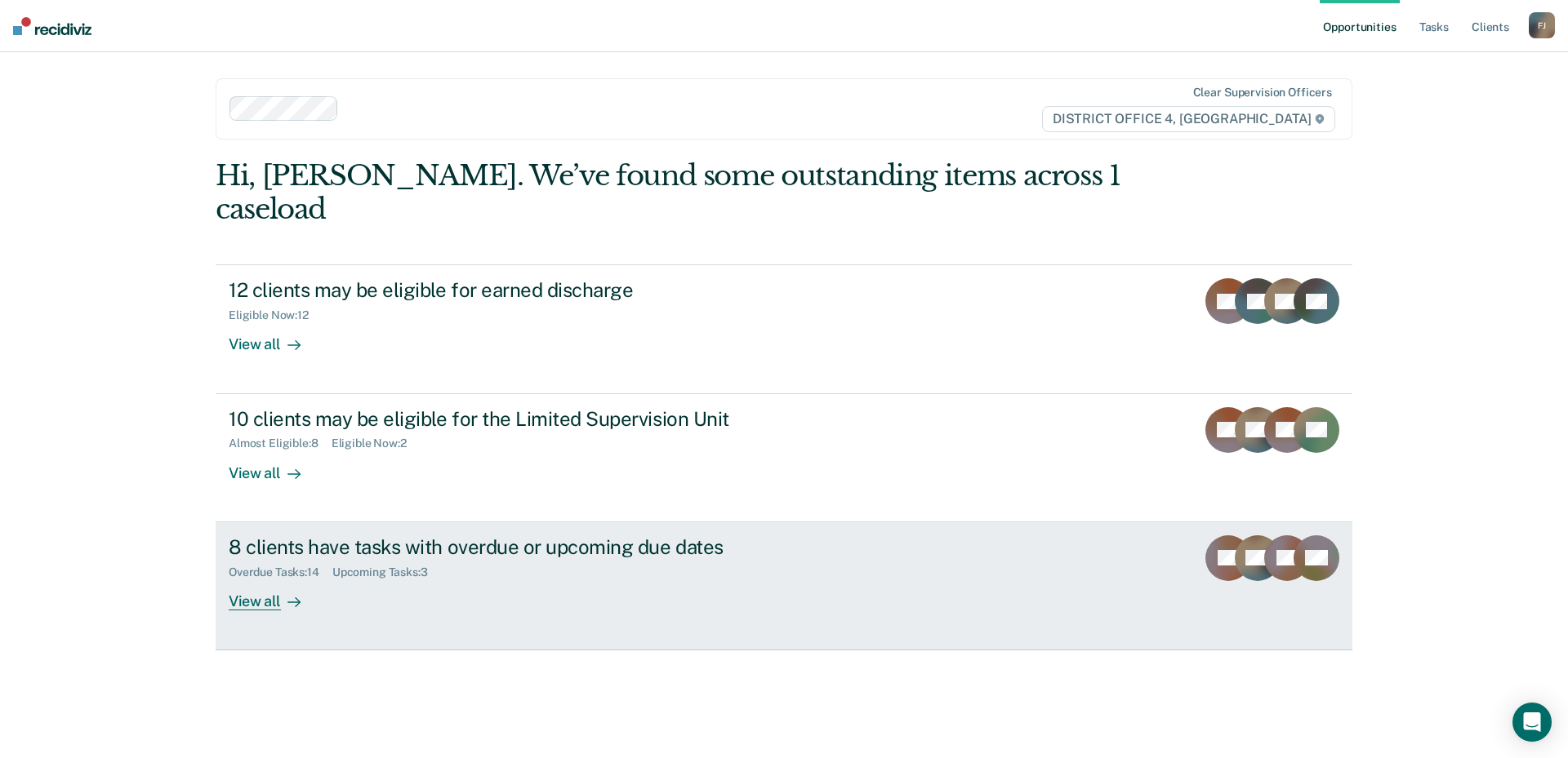
click at [282, 592] on div at bounding box center [290, 601] width 19 height 19
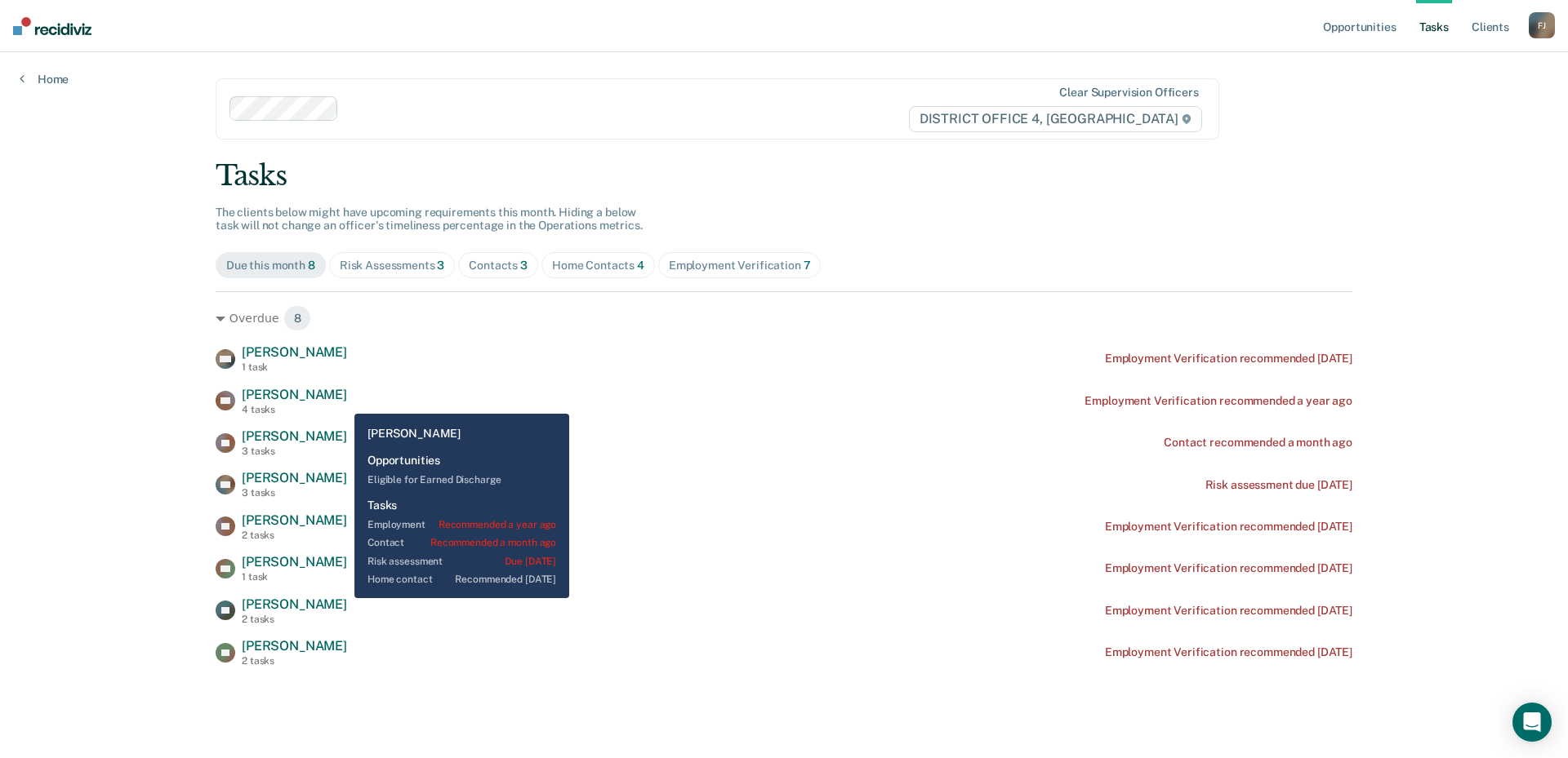
click at [341, 402] on div "DS [PERSON_NAME] 4 tasks Employment Verification recommended a year ago" at bounding box center [784, 400] width 1137 height 28
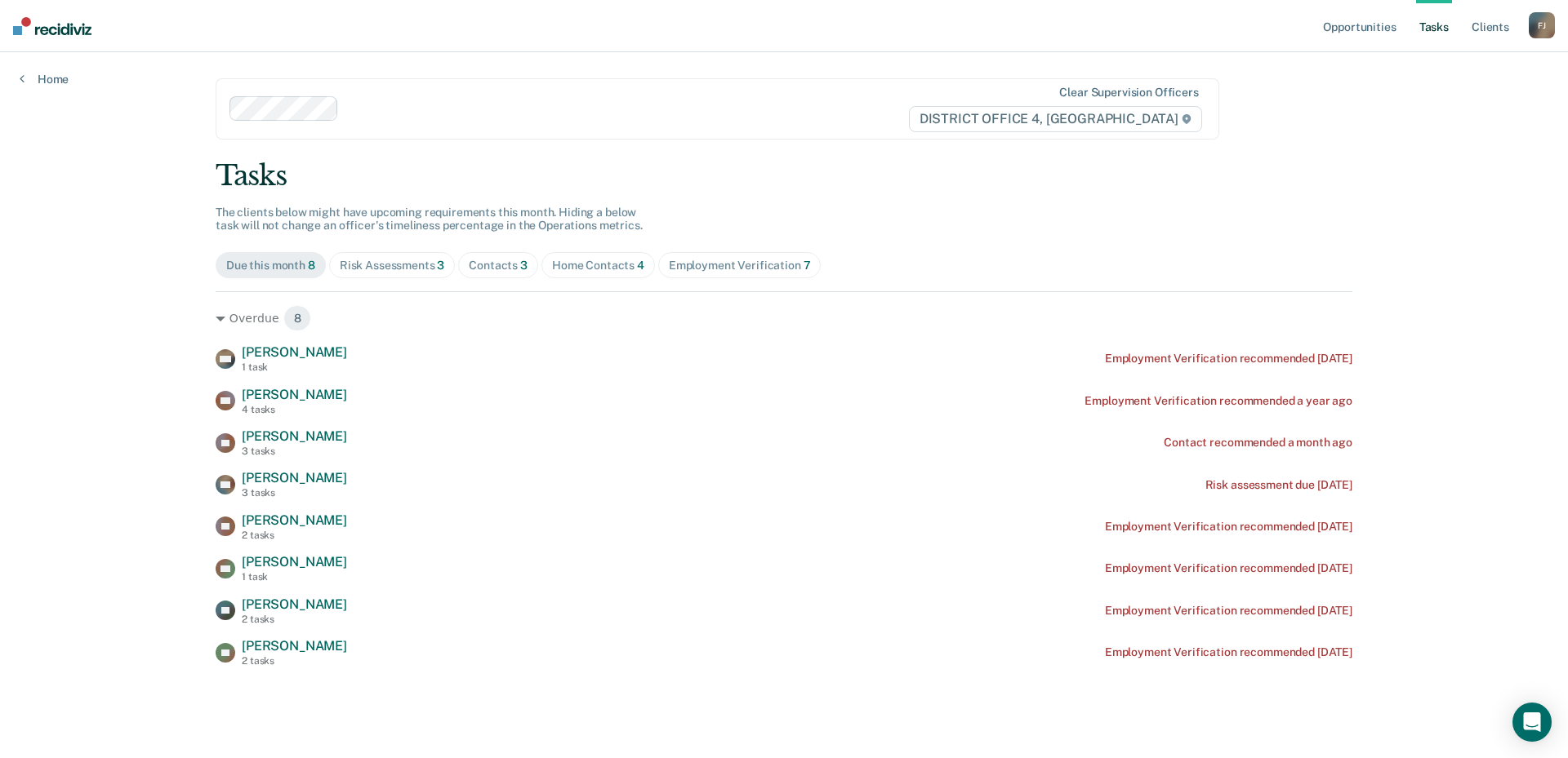
click at [70, 79] on div "Home" at bounding box center [44, 69] width 88 height 34
click at [64, 80] on link "Home" at bounding box center [44, 80] width 49 height 15
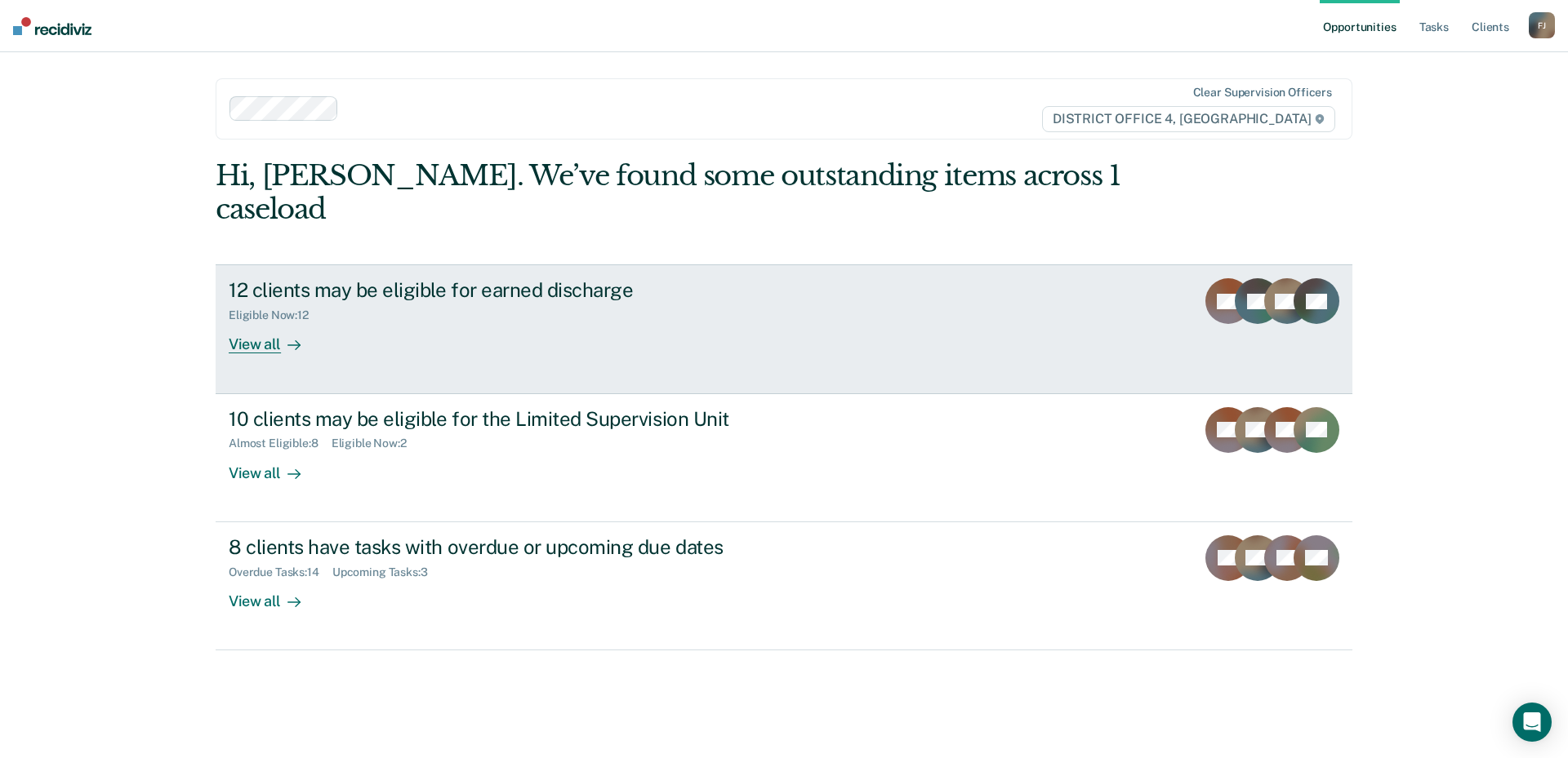
click at [371, 302] on div "Eligible Now : 12" at bounding box center [515, 312] width 574 height 20
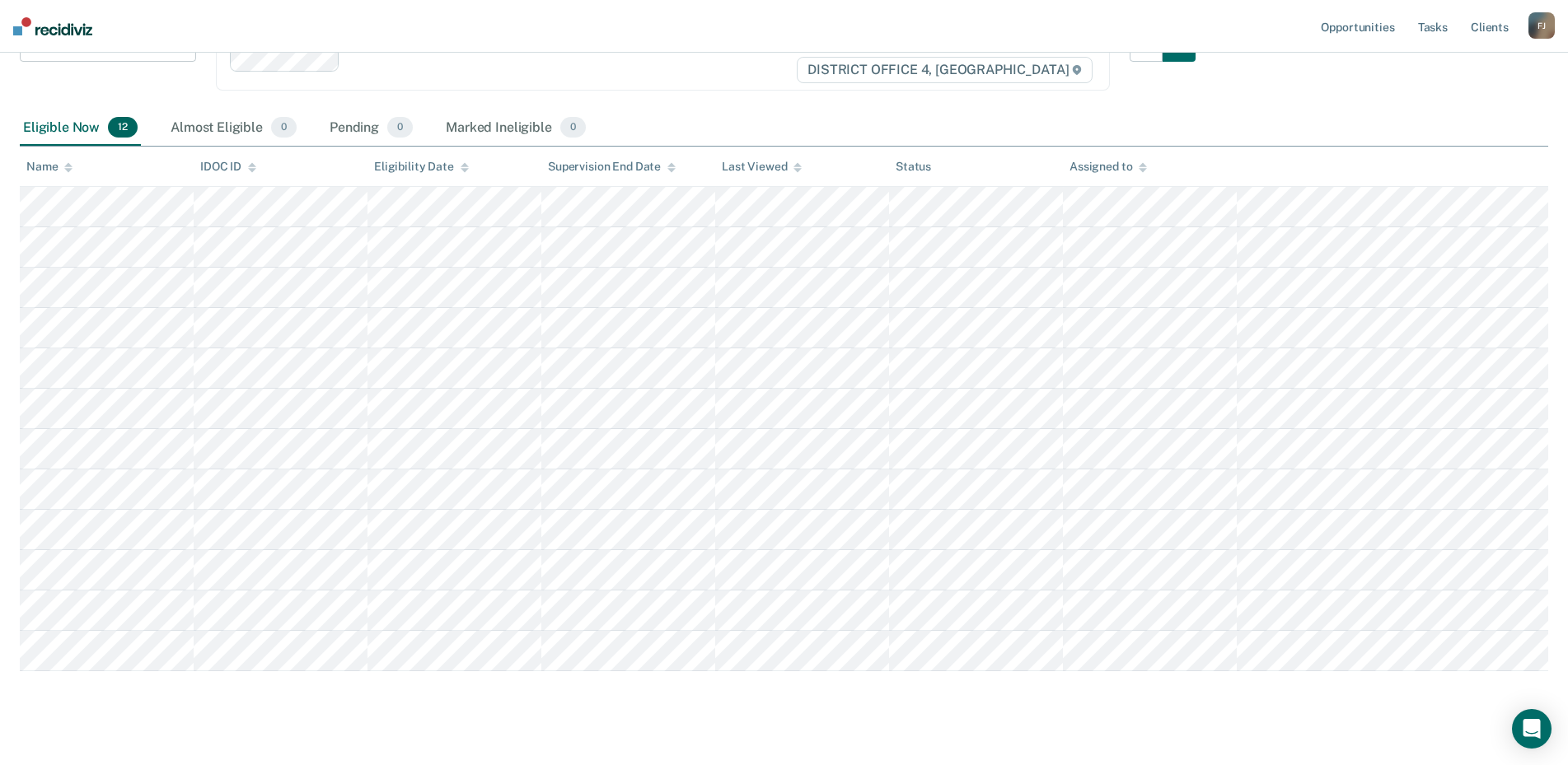
scroll to position [215, 0]
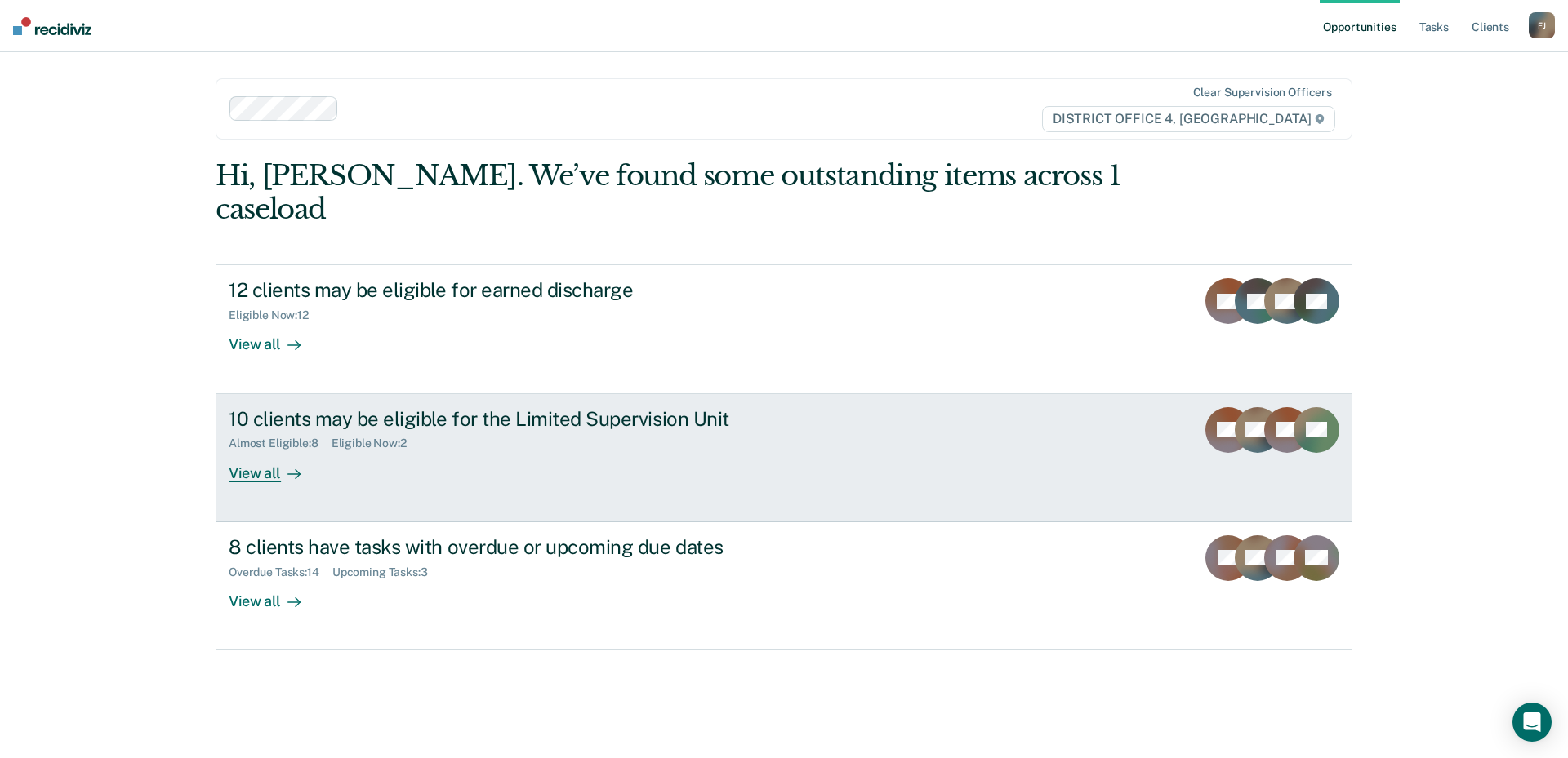
click at [400, 447] on div "10 clients may be eligible for the Limited Supervision Unit Almost Eligible : 8…" at bounding box center [534, 444] width 612 height 75
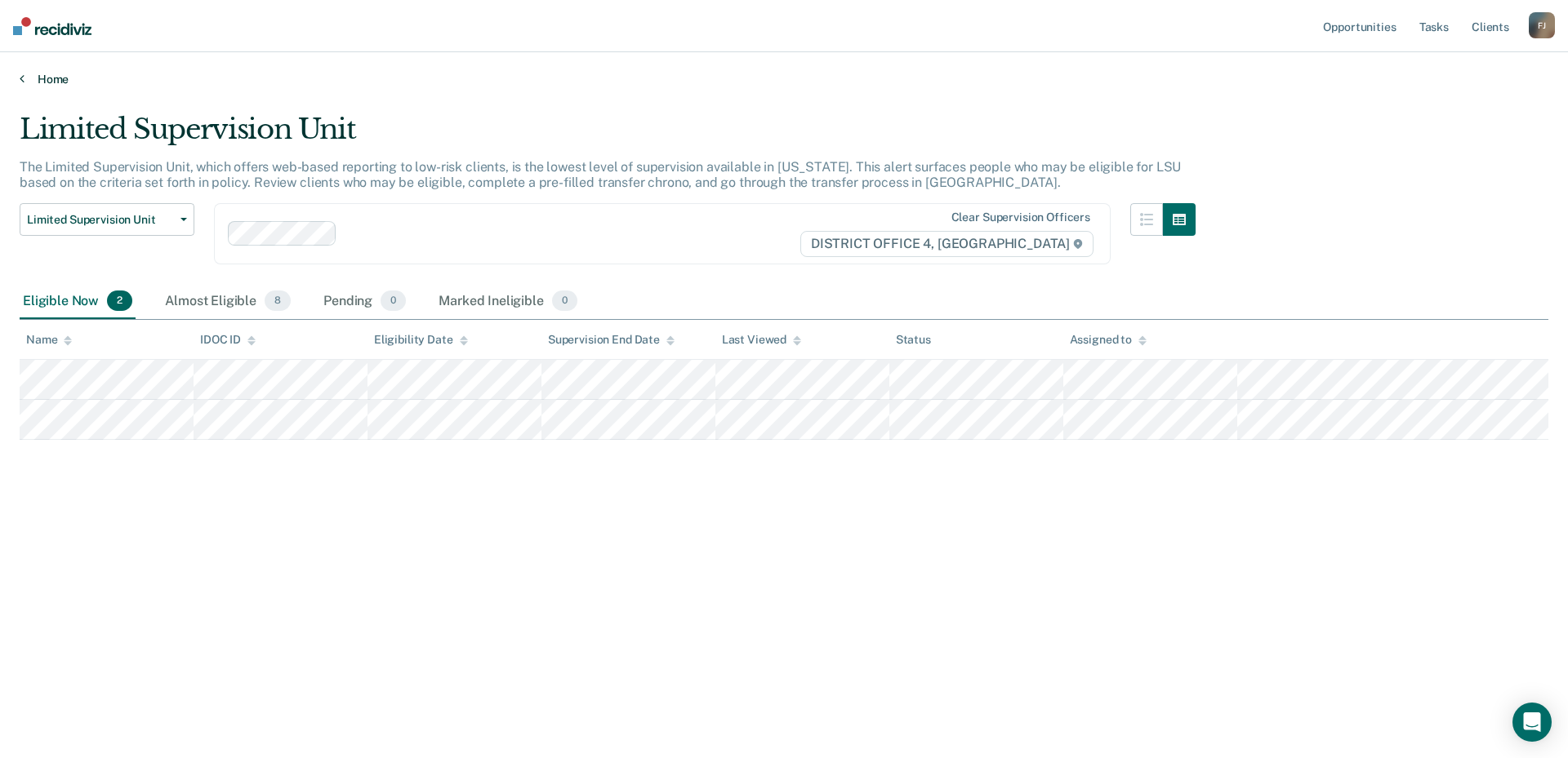
click at [35, 72] on link "Home" at bounding box center [783, 80] width 1529 height 15
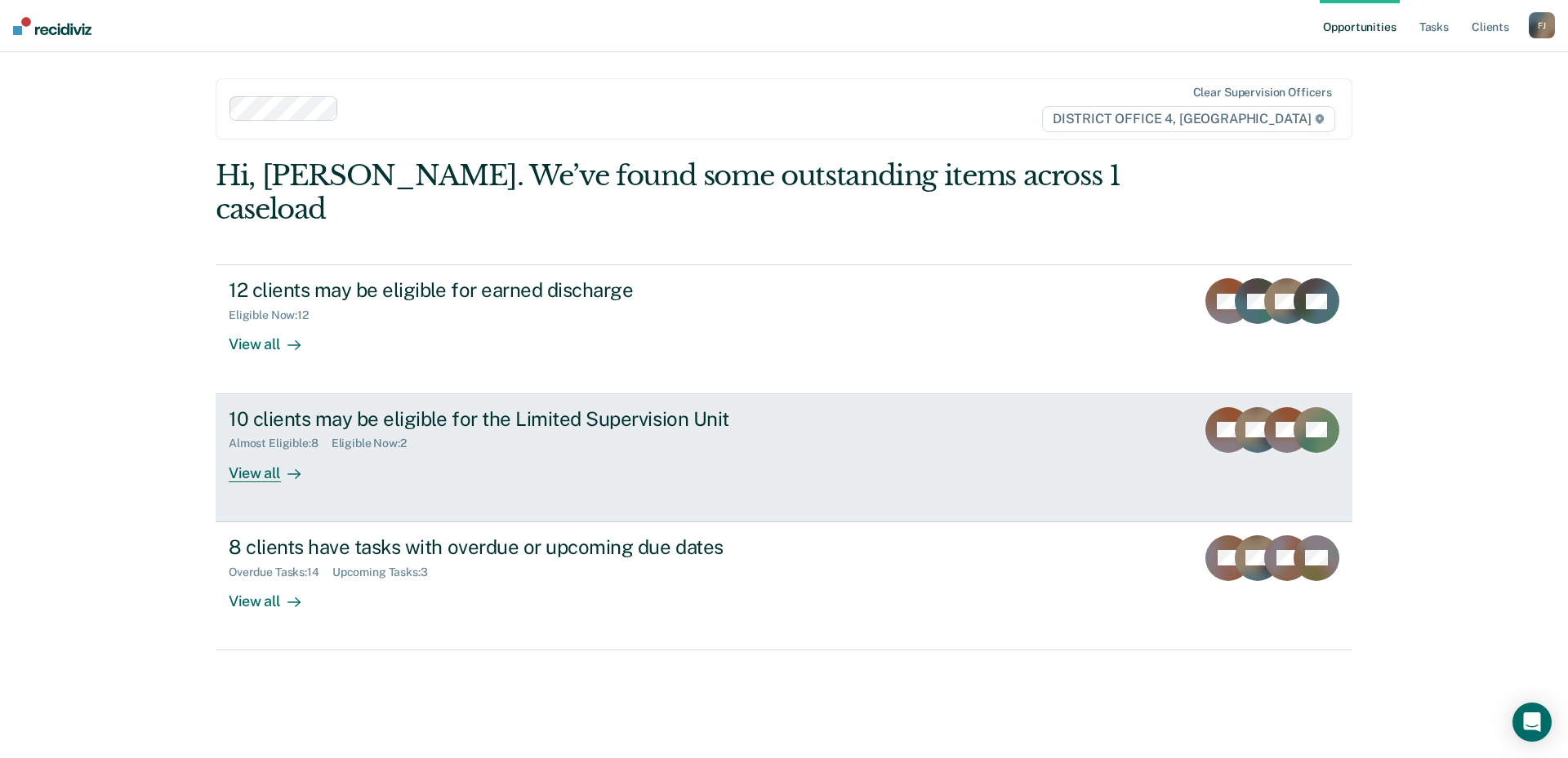
click at [274, 451] on div "View all" at bounding box center [274, 466] width 91 height 32
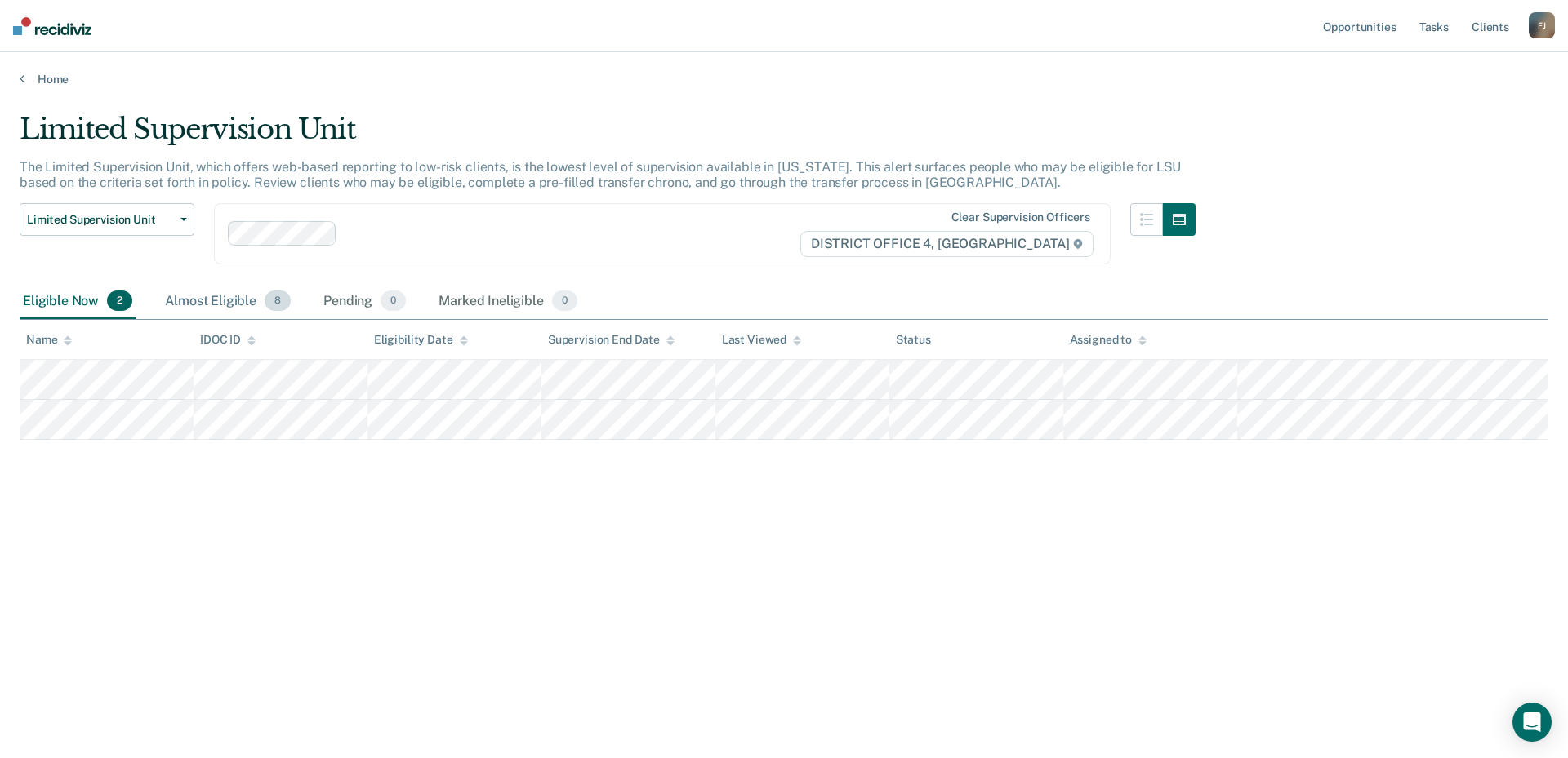
click at [248, 306] on div "Almost Eligible 8" at bounding box center [228, 302] width 133 height 36
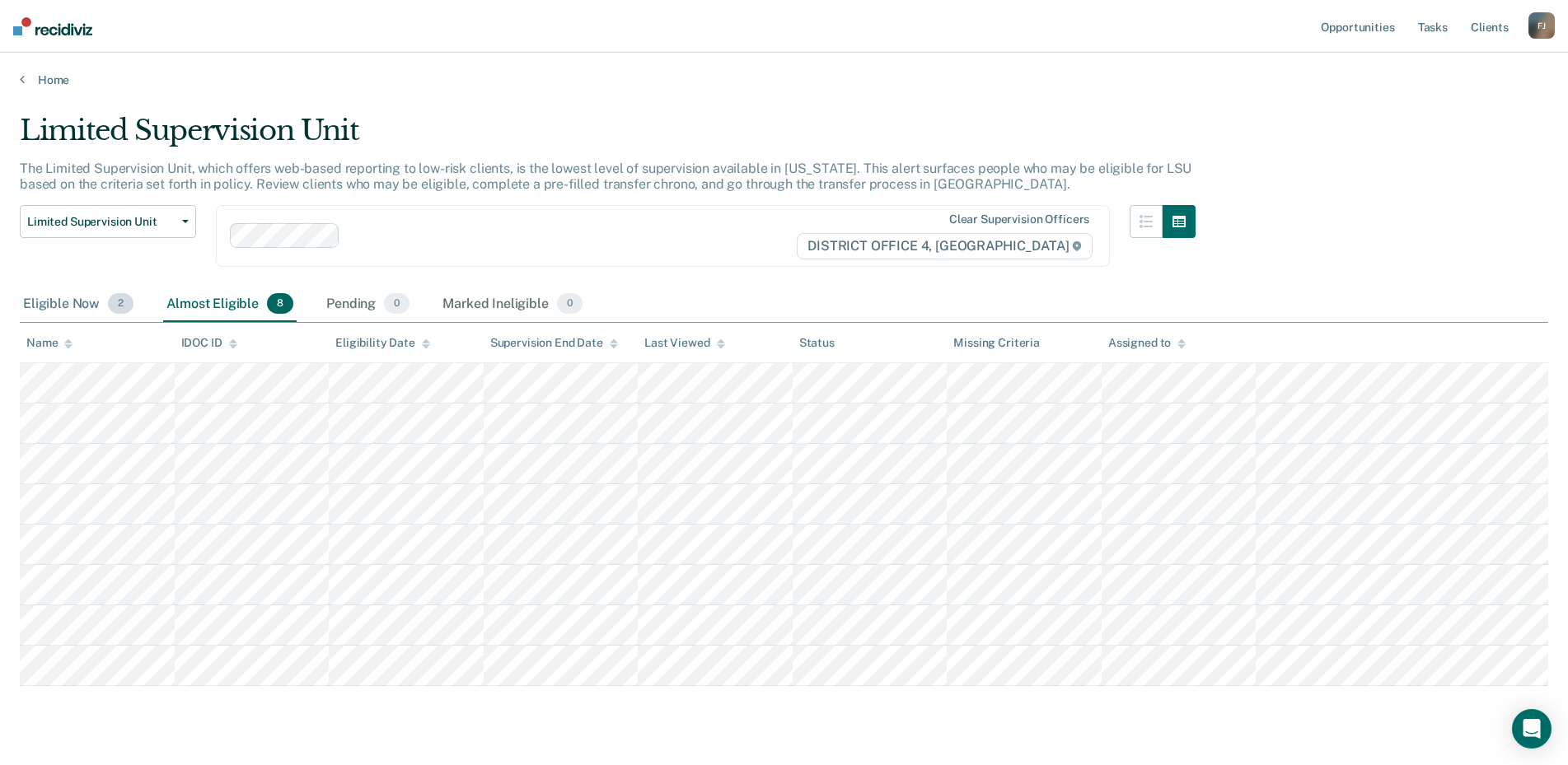
click at [101, 301] on div "Eligible Now 2" at bounding box center [78, 305] width 117 height 36
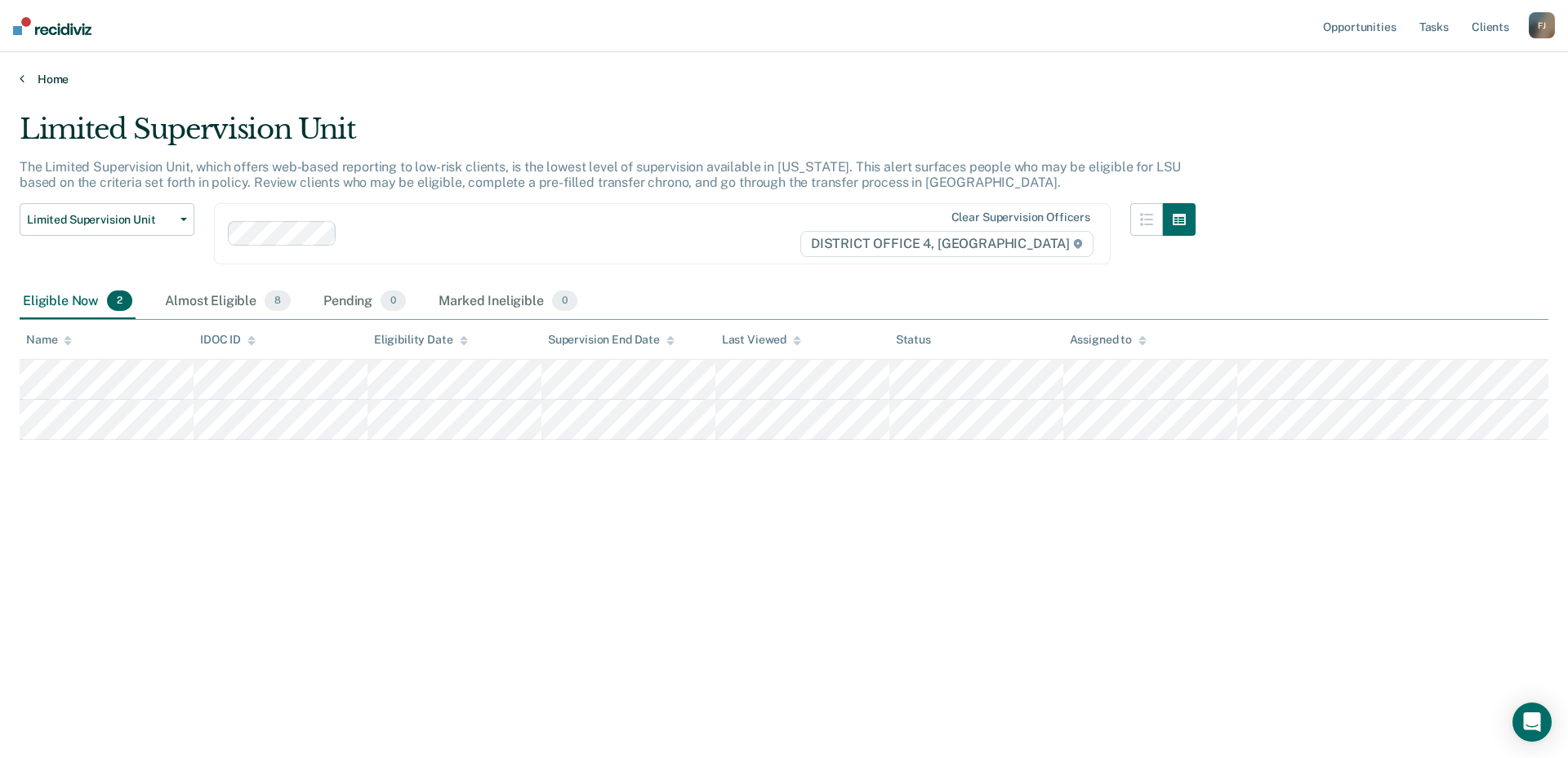
click at [42, 80] on link "Home" at bounding box center [783, 80] width 1529 height 15
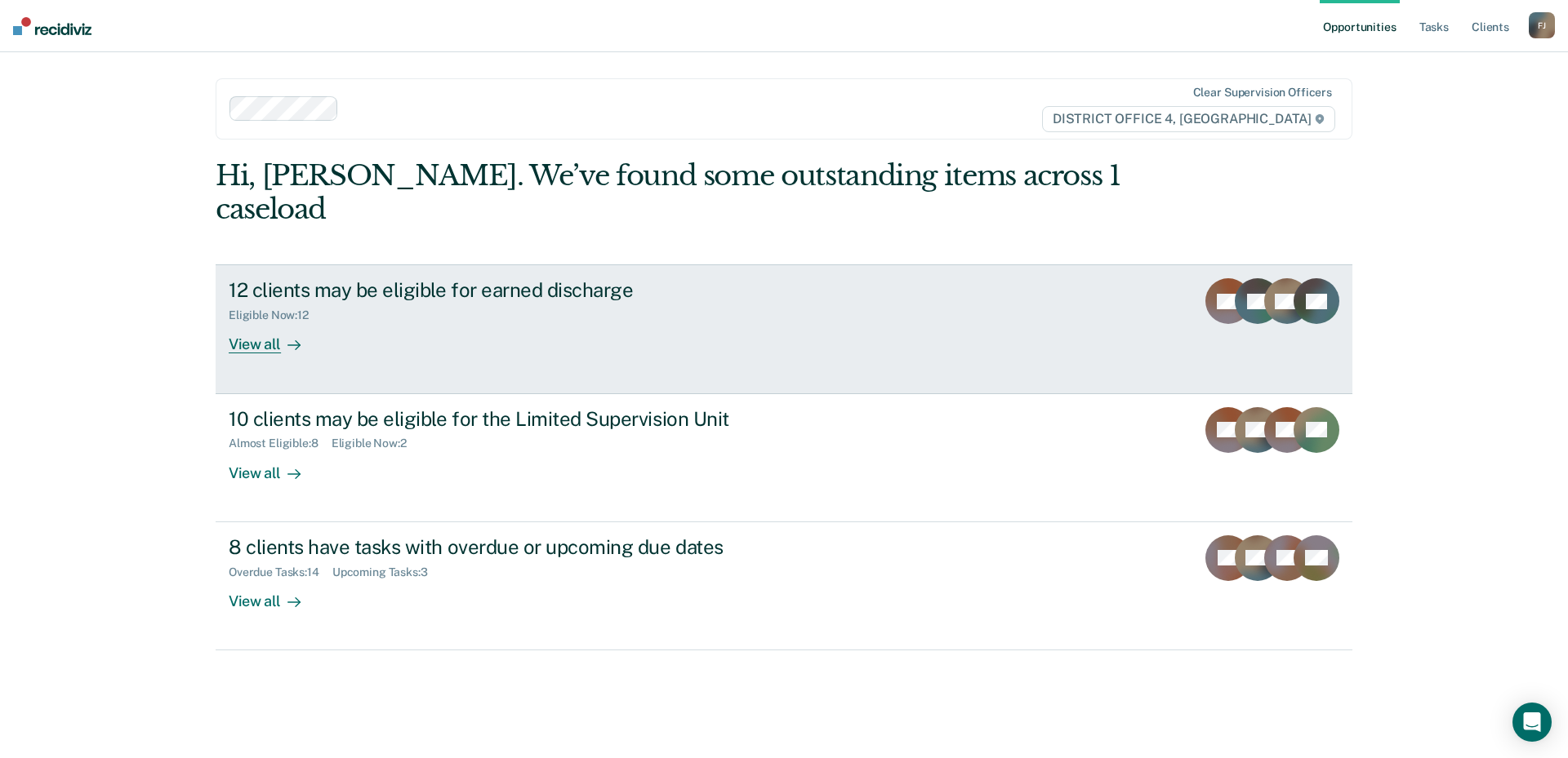
click at [279, 323] on div "View all" at bounding box center [274, 338] width 91 height 32
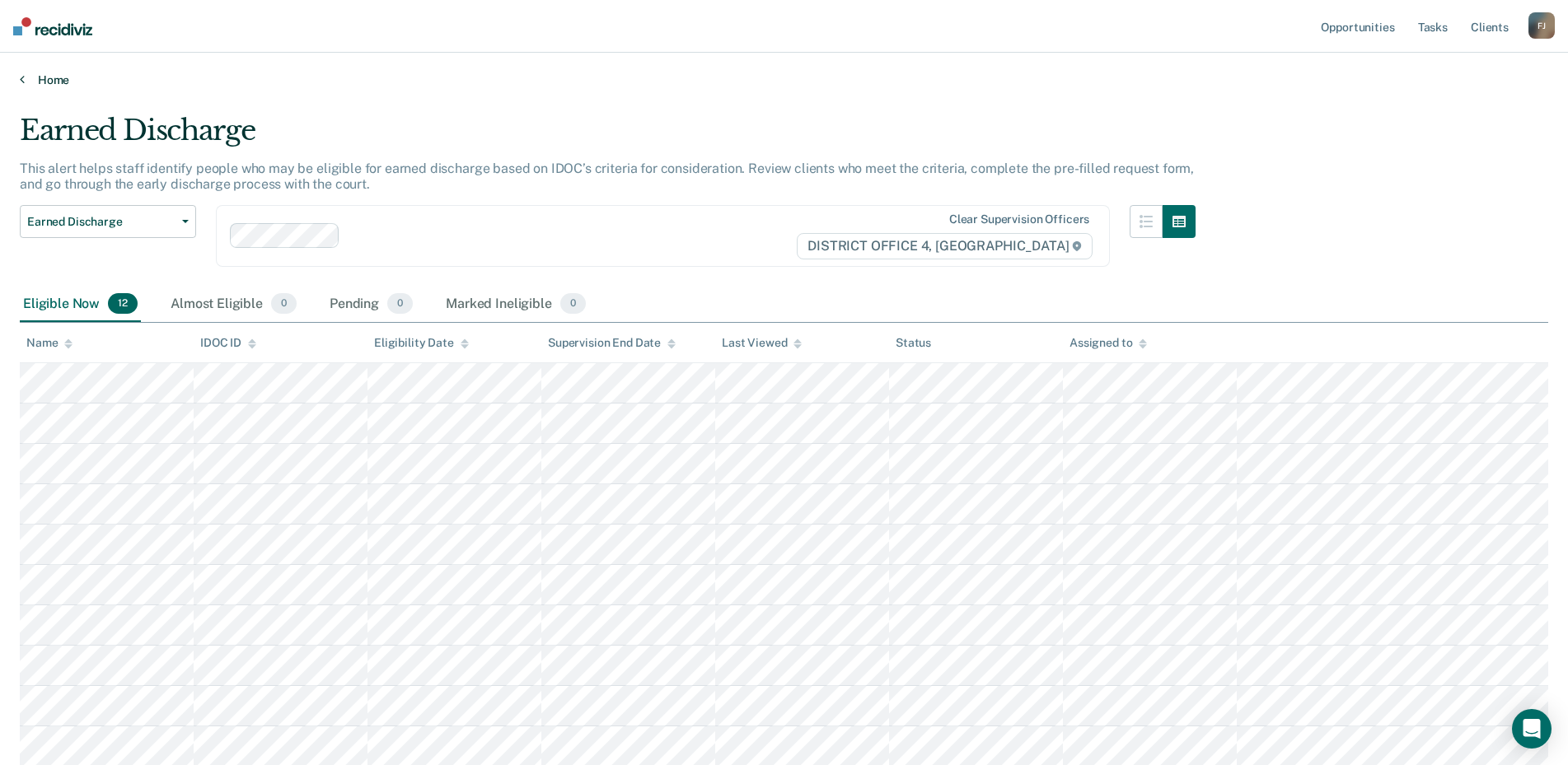
click at [59, 76] on link "Home" at bounding box center [784, 80] width 1528 height 15
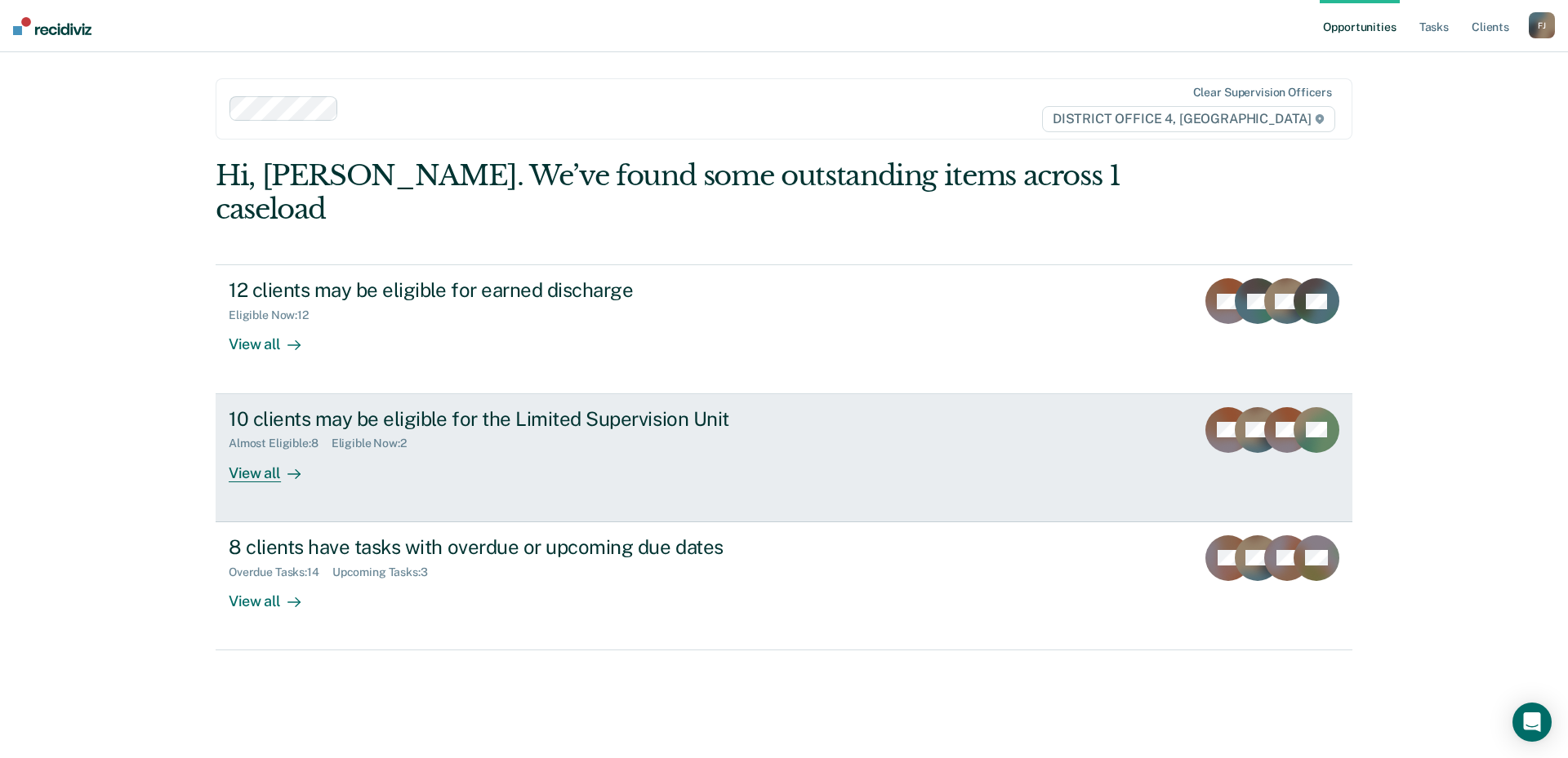
click at [281, 464] on div at bounding box center [290, 473] width 19 height 19
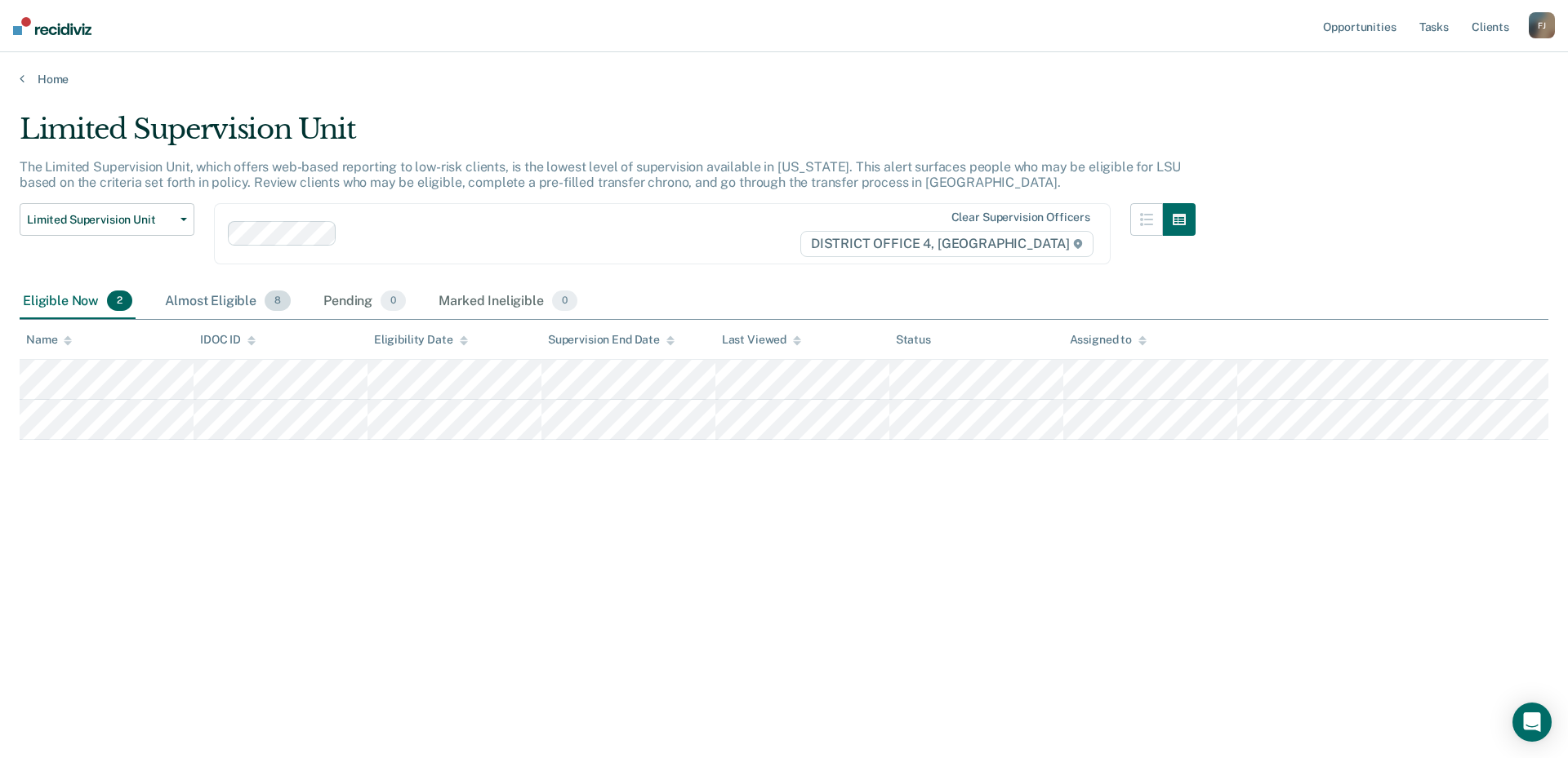
click at [274, 303] on span "8" at bounding box center [277, 301] width 27 height 21
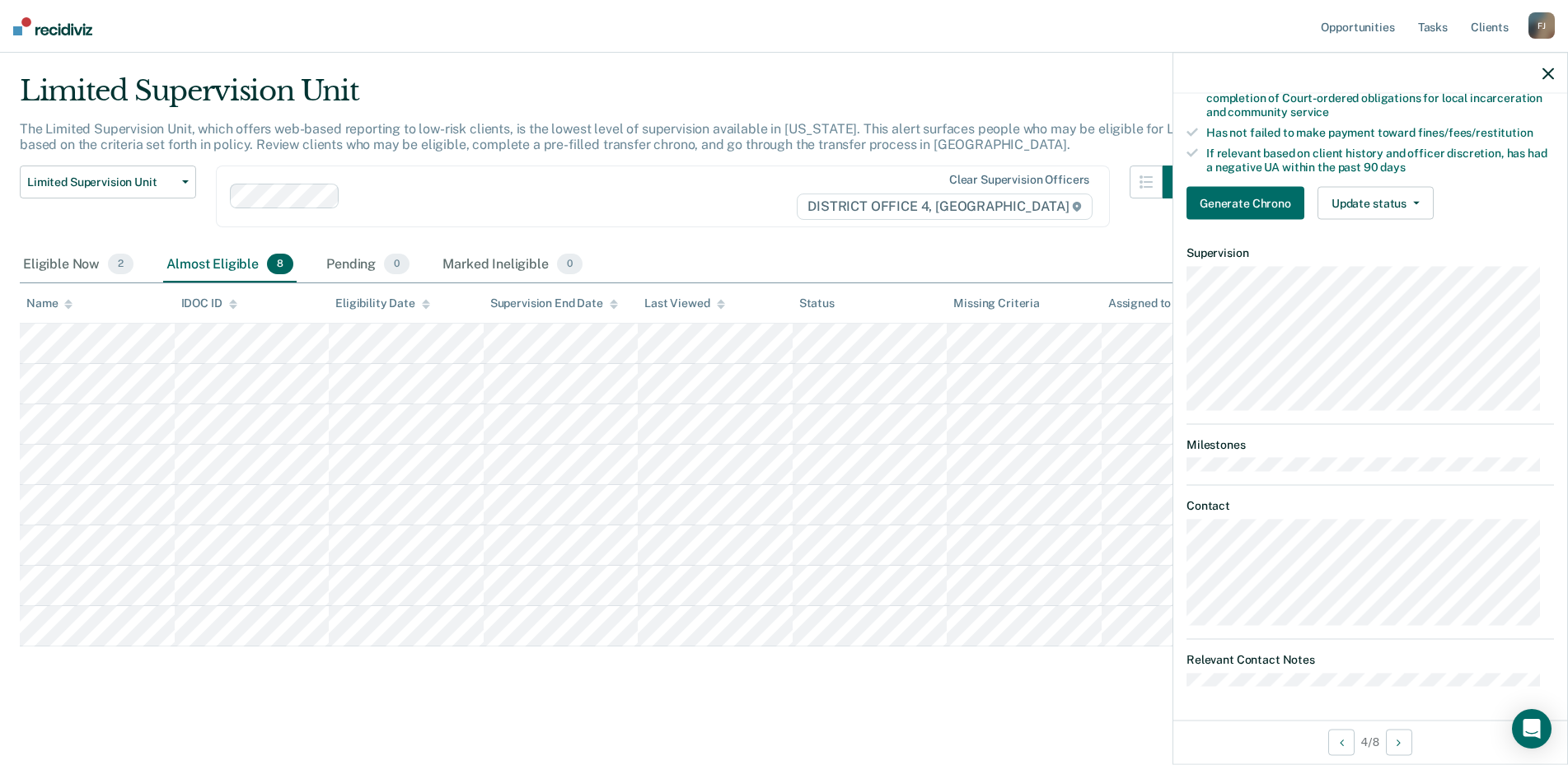
scroll to position [300, 0]
click at [1400, 742] on icon "Next Opportunity" at bounding box center [1398, 742] width 4 height 11
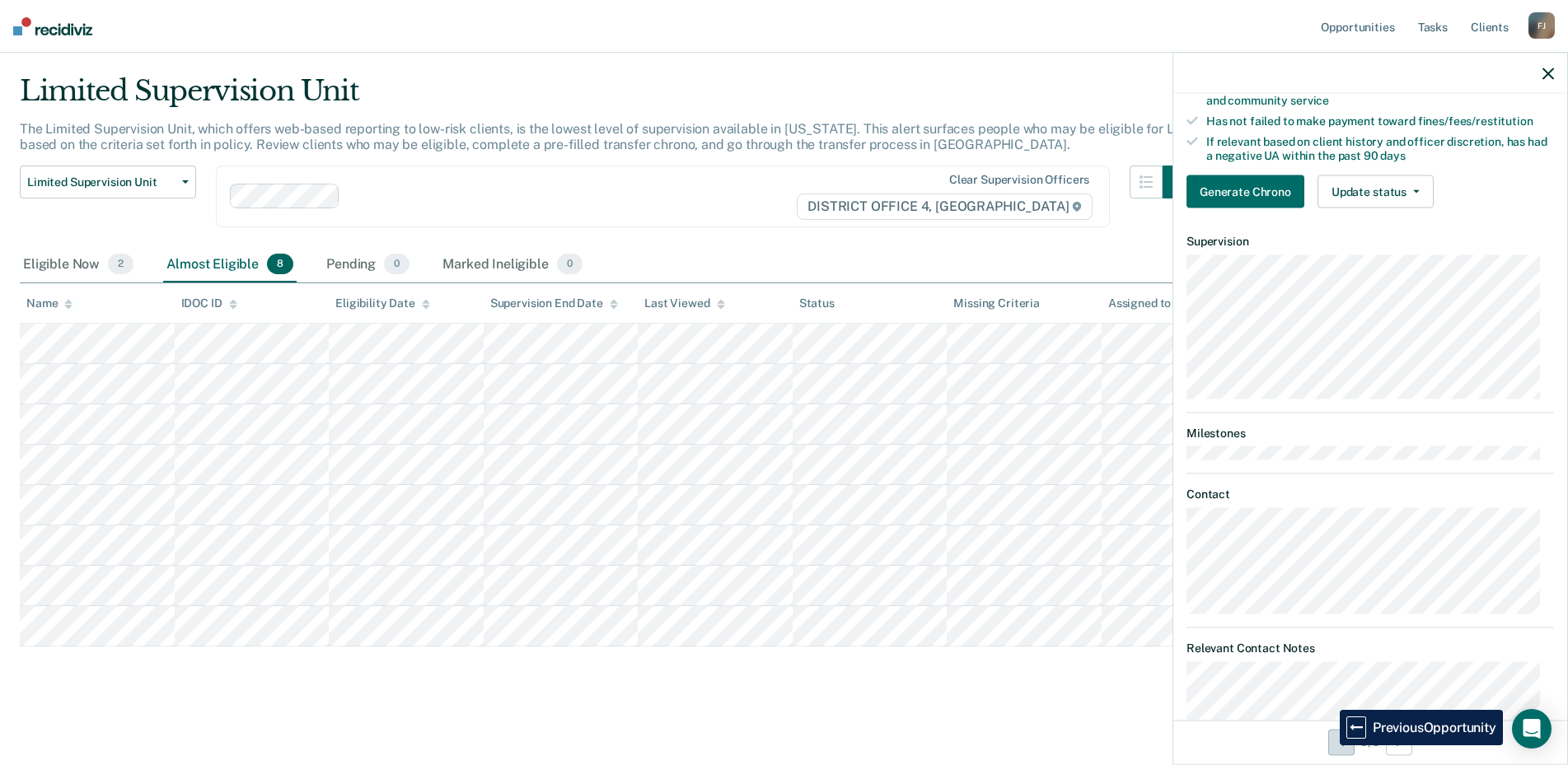
click at [1328, 746] on button "Previous Opportunity" at bounding box center [1341, 742] width 27 height 27
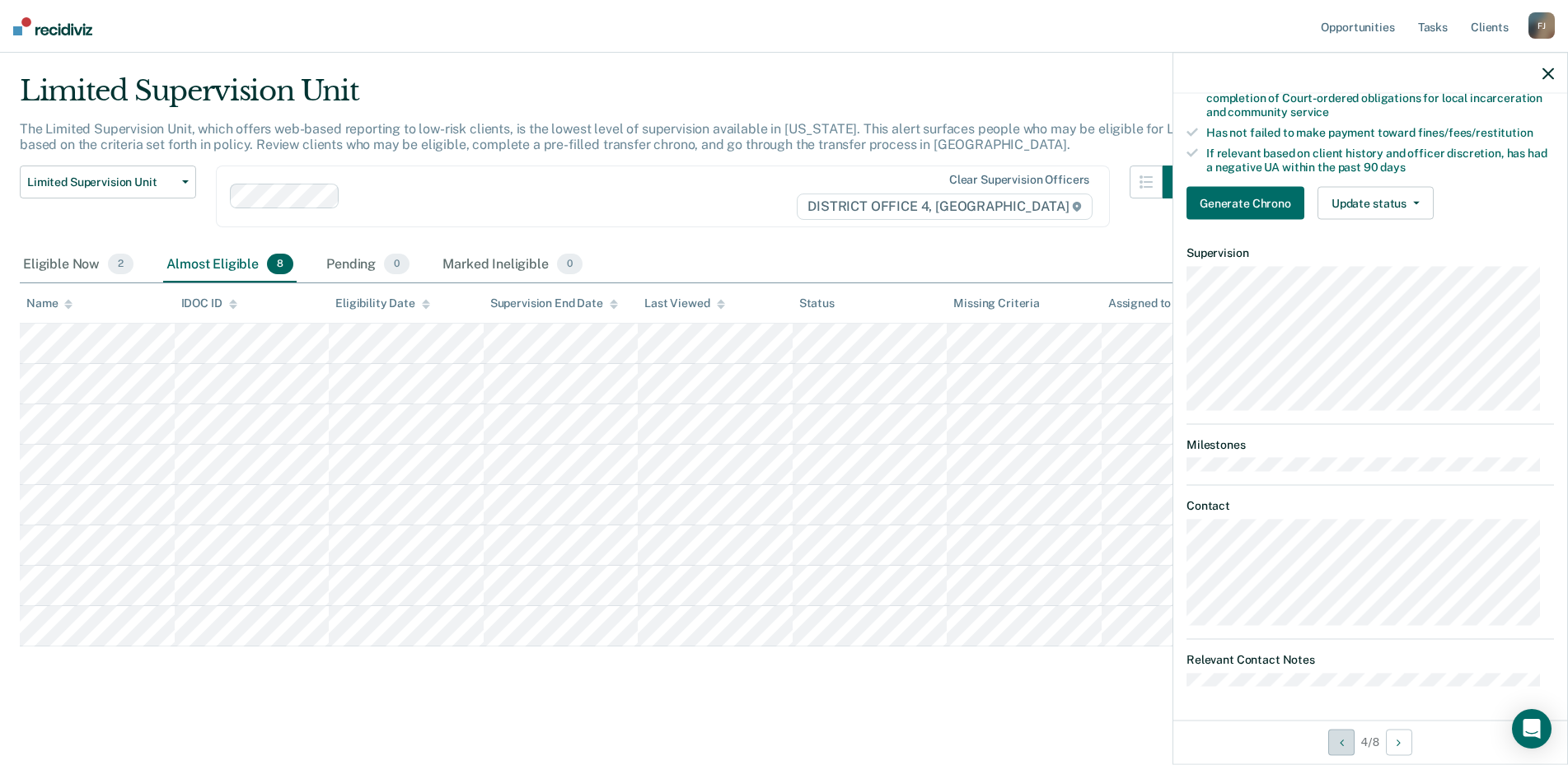
scroll to position [0, 0]
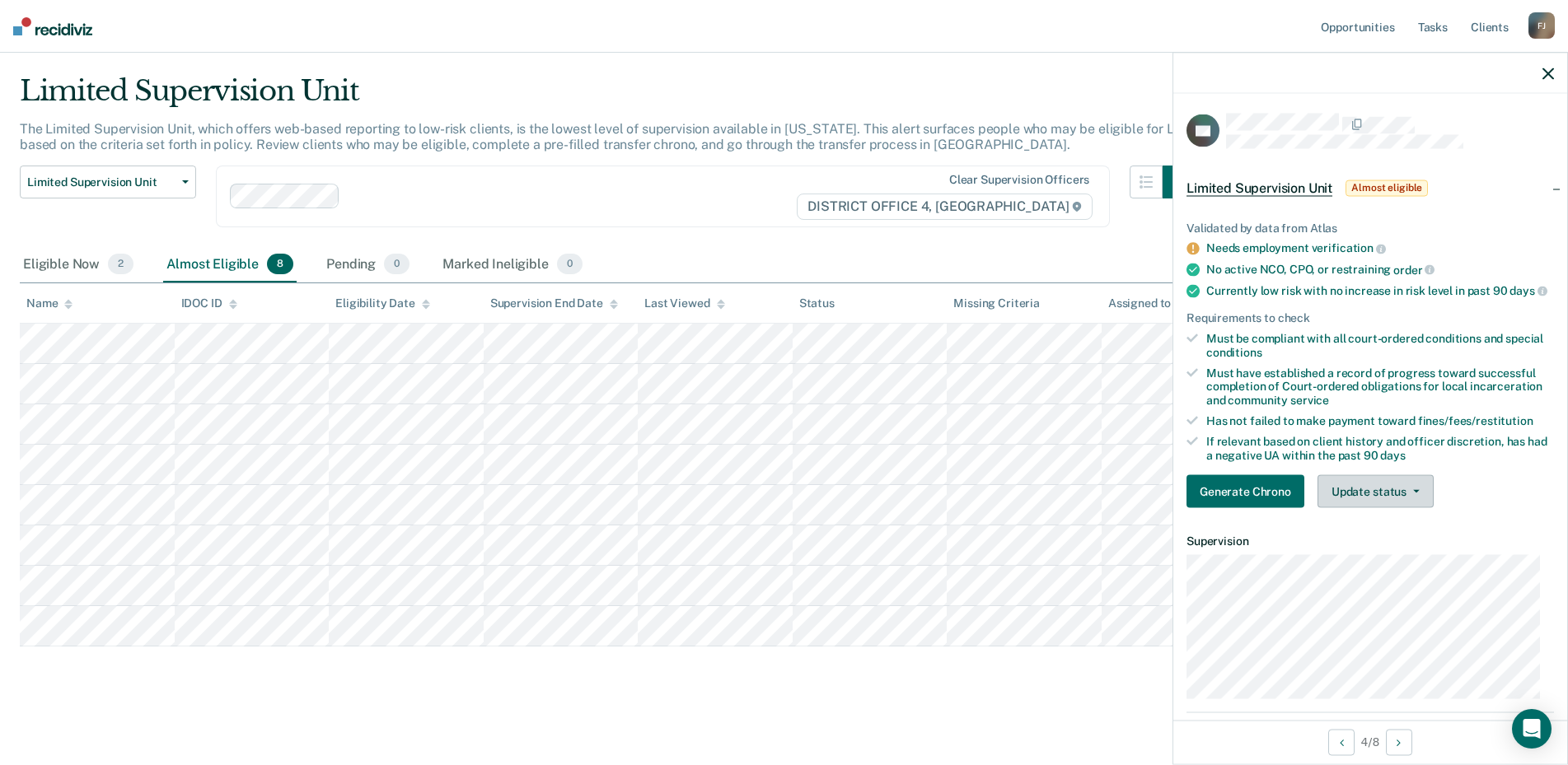
click at [1408, 500] on button "Update status" at bounding box center [1375, 492] width 116 height 33
click at [1511, 231] on div "Validated by data from Atlas" at bounding box center [1370, 227] width 367 height 14
click at [1547, 190] on div "Limited Supervision Unit Almost eligible" at bounding box center [1370, 187] width 394 height 53
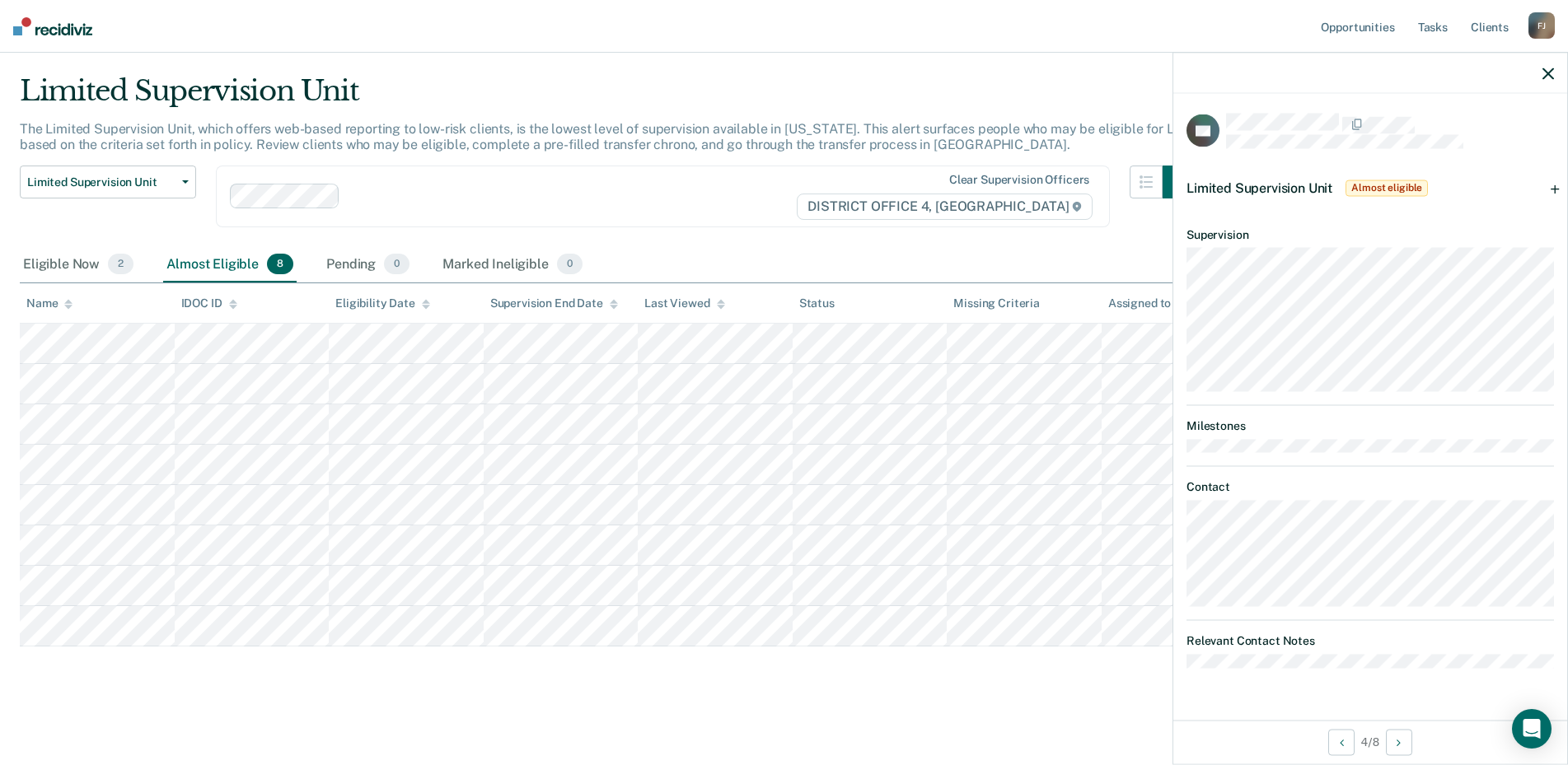
click at [1547, 190] on div "Limited Supervision Unit Almost eligible" at bounding box center [1370, 187] width 394 height 53
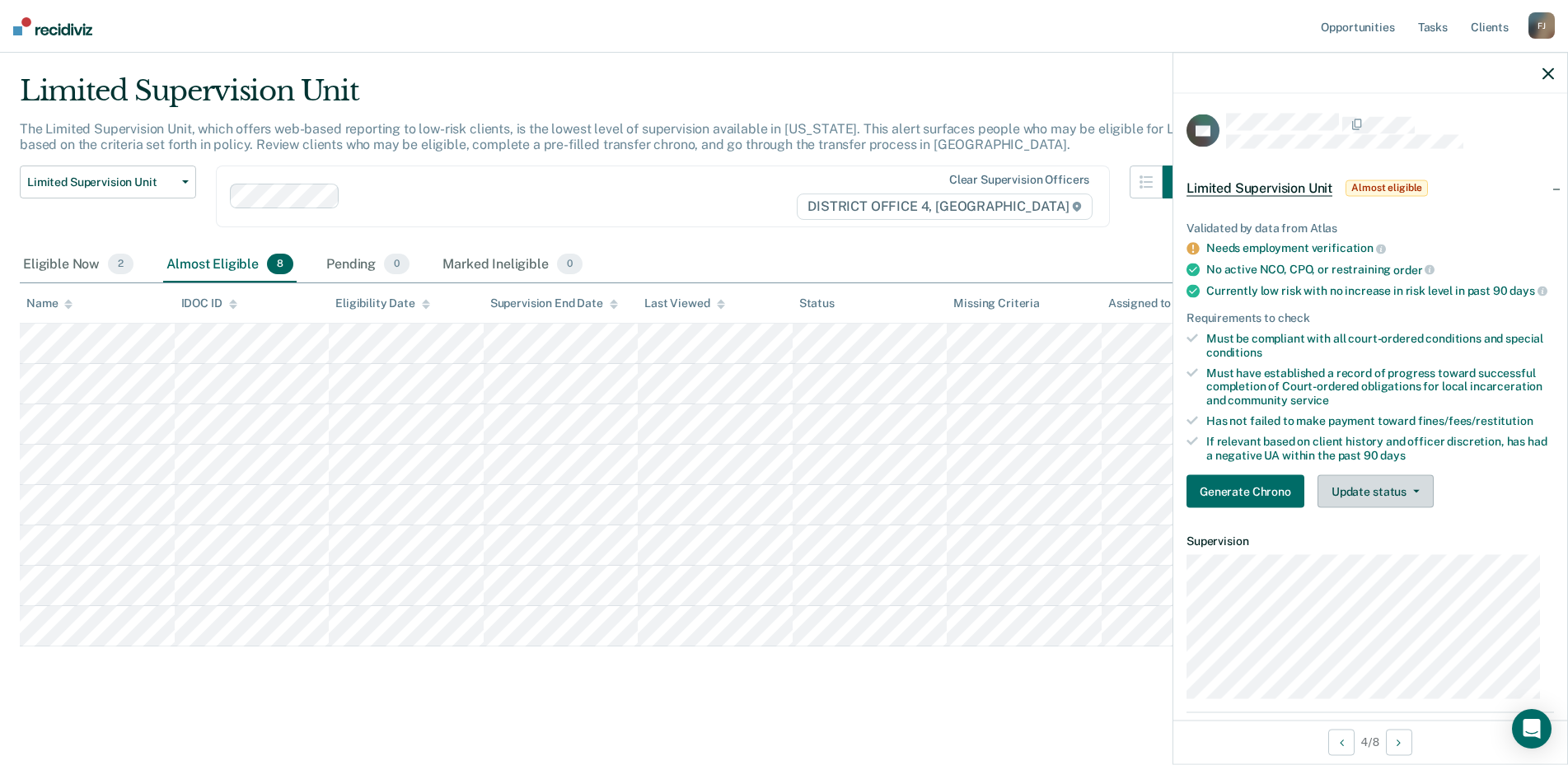
click at [1414, 508] on button "Update status" at bounding box center [1375, 492] width 116 height 33
click at [868, 666] on div "Limited Supervision Unit The Limited Supervision Unit, which offers web-based r…" at bounding box center [784, 384] width 1528 height 620
click at [1552, 78] on icon "button" at bounding box center [1548, 73] width 11 height 11
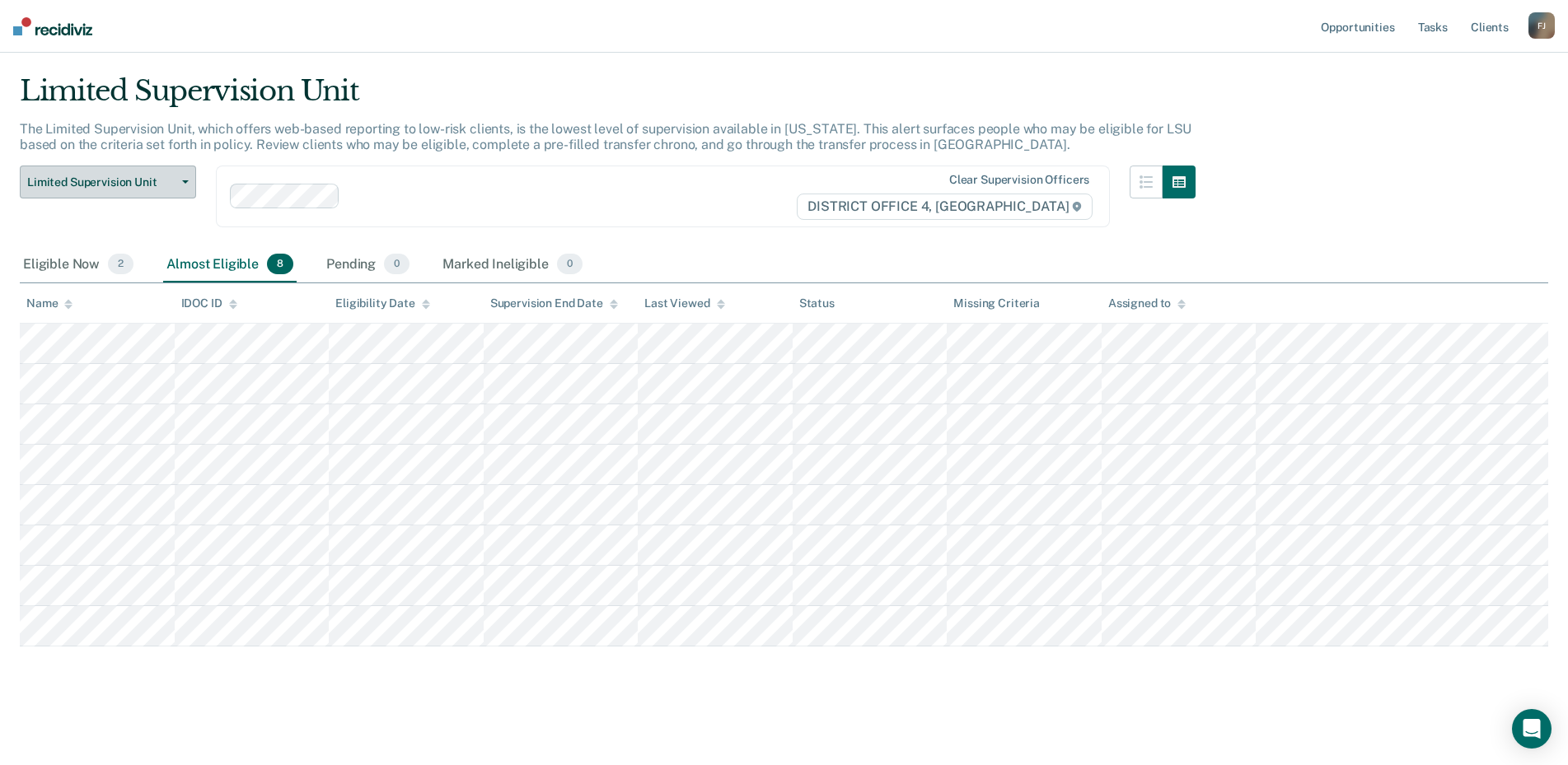
click at [98, 175] on span "Limited Supervision Unit" at bounding box center [101, 182] width 149 height 14
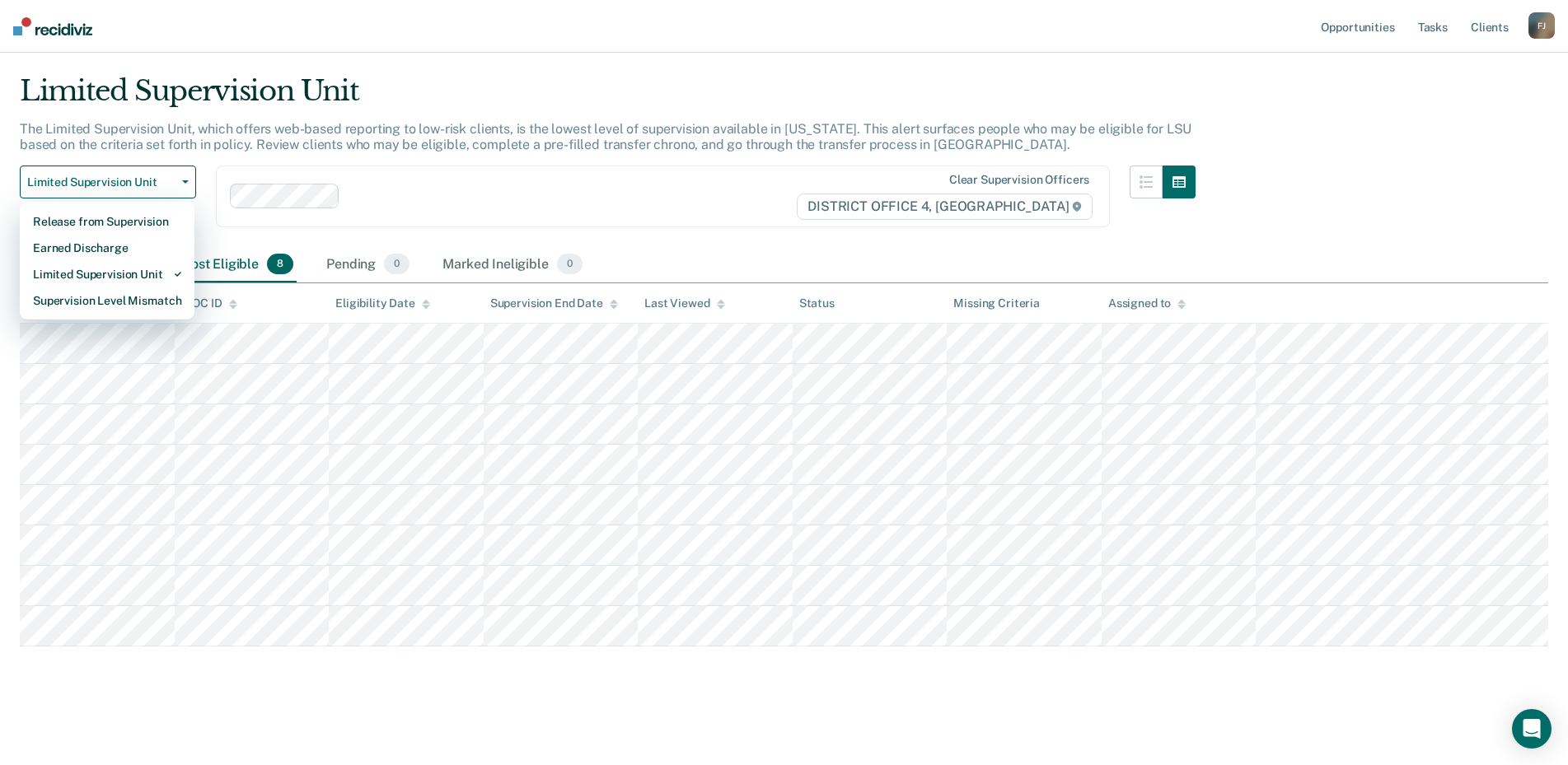
drag, startPoint x: 630, startPoint y: 182, endPoint x: 619, endPoint y: 173, distance: 14.2
click at [629, 187] on div at bounding box center [571, 197] width 449 height 19
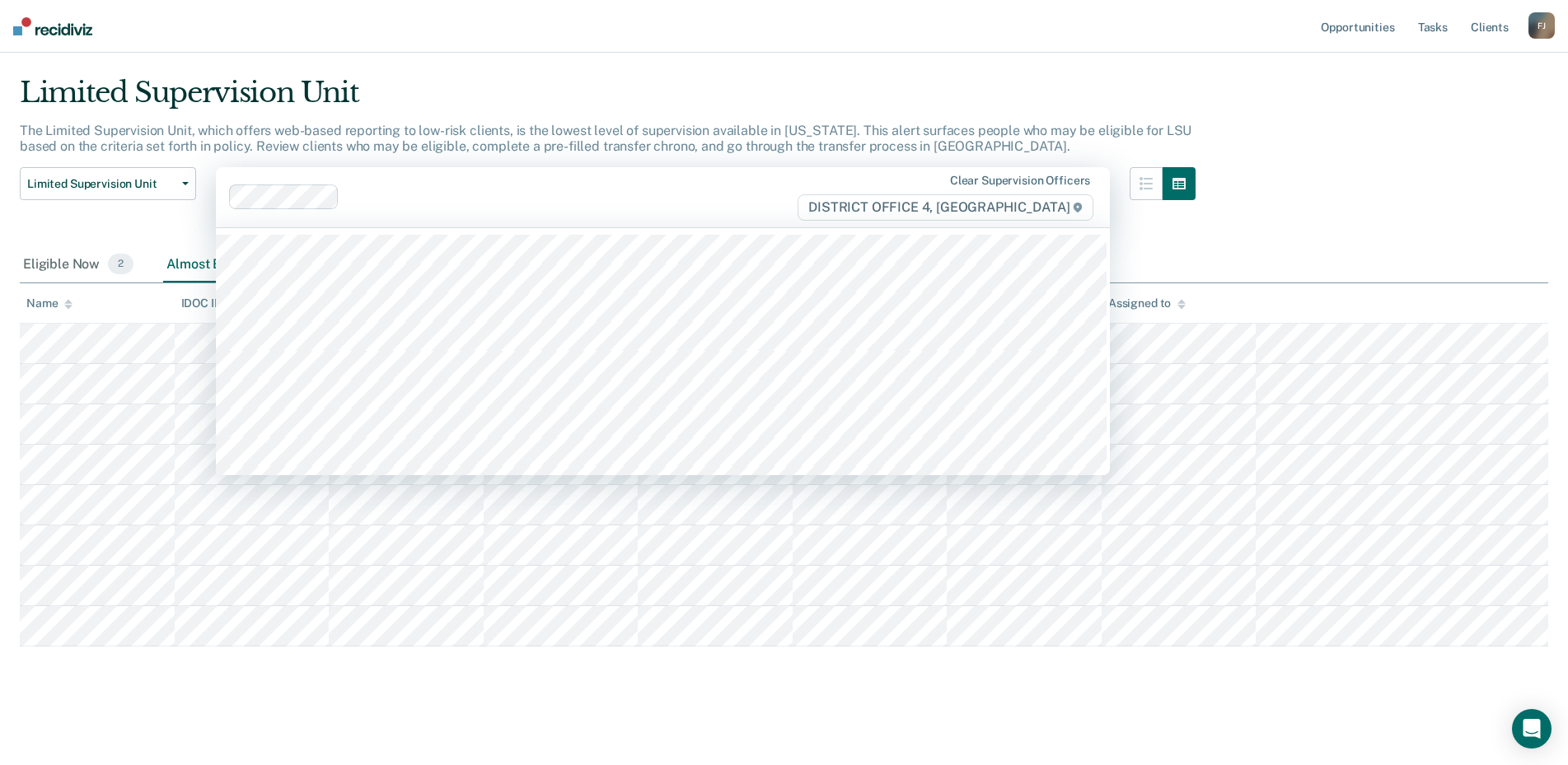
scroll to position [52, 0]
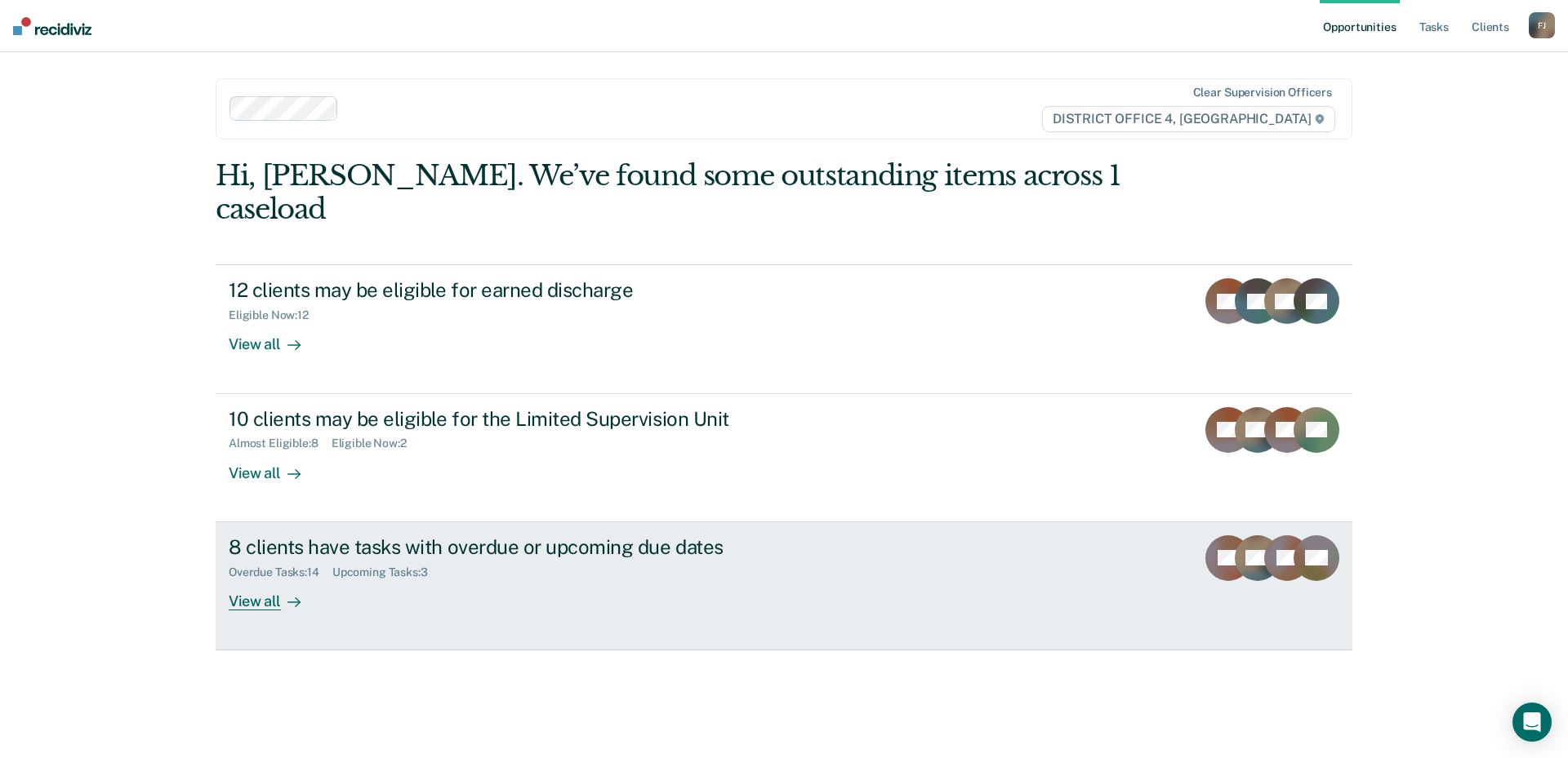
click at [288, 559] on div "Overdue Tasks : 14 Upcoming Tasks : 3" at bounding box center [515, 569] width 574 height 20
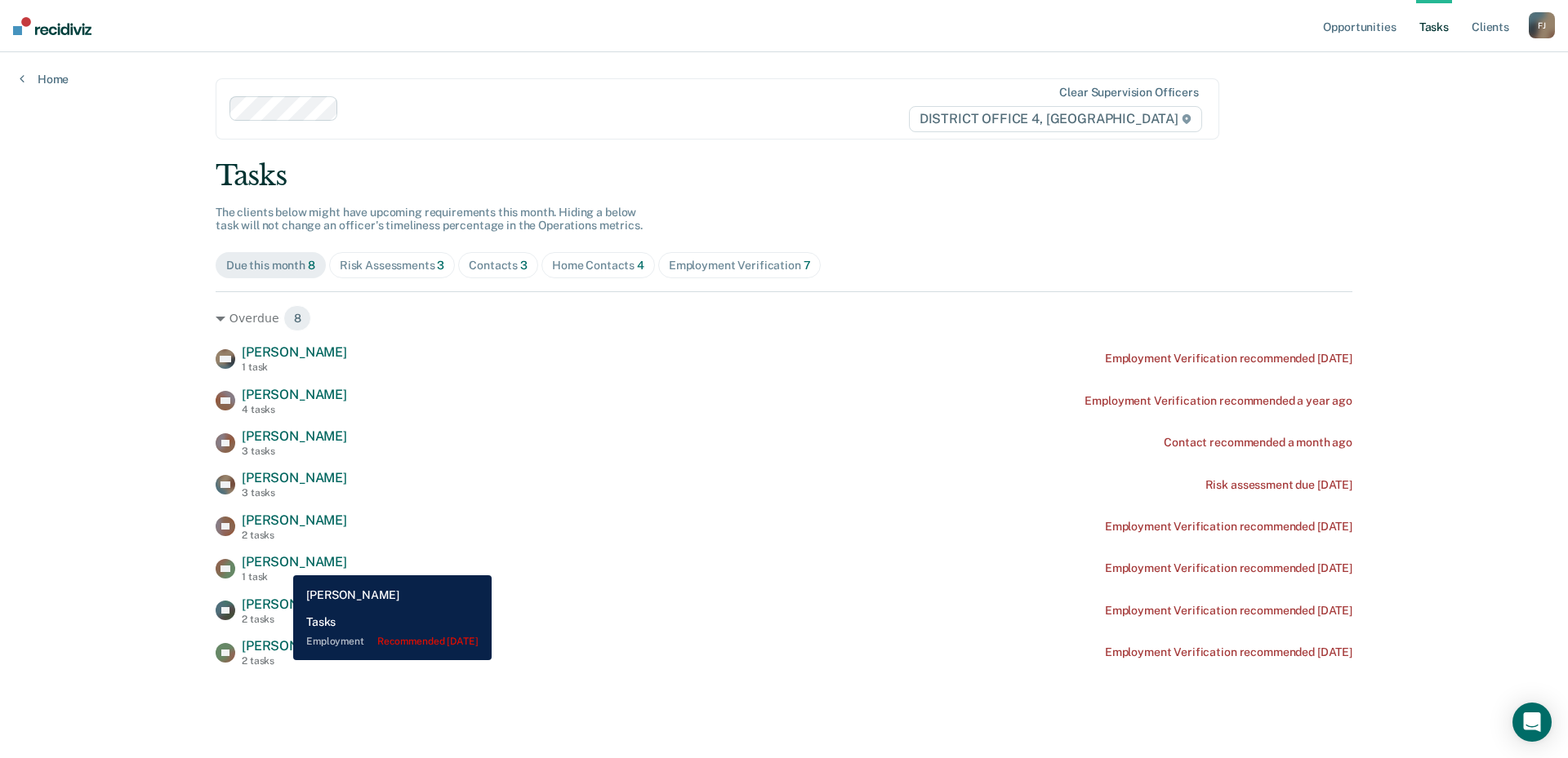
click at [281, 563] on span "[PERSON_NAME]" at bounding box center [294, 561] width 105 height 16
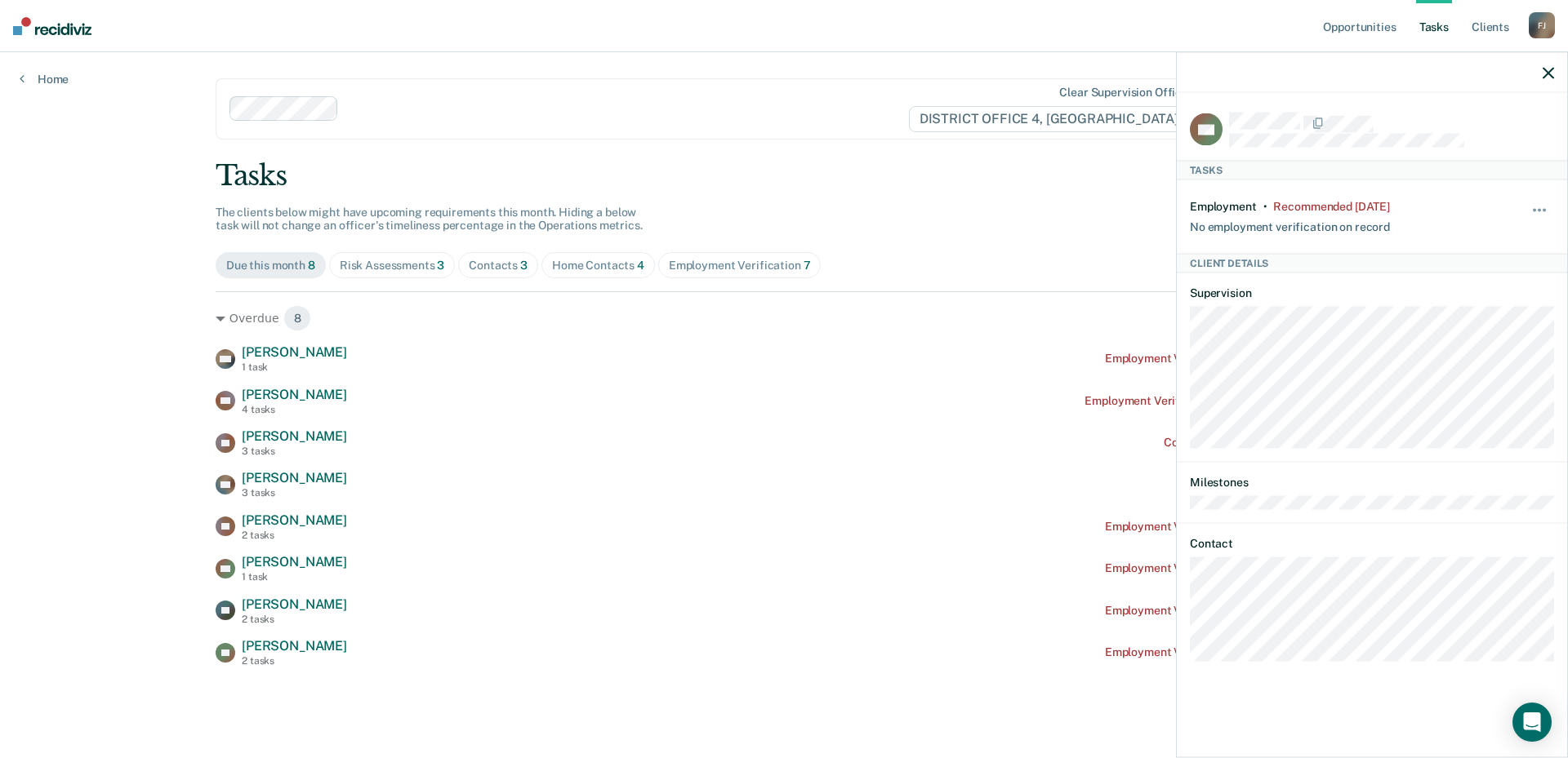
click at [1550, 69] on icon "button" at bounding box center [1548, 72] width 11 height 11
